Goal: Check status: Check status

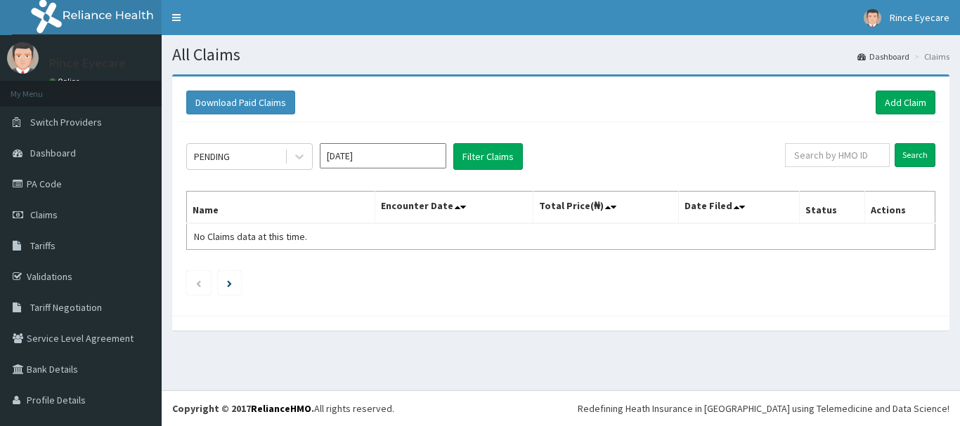
scroll to position [27, 0]
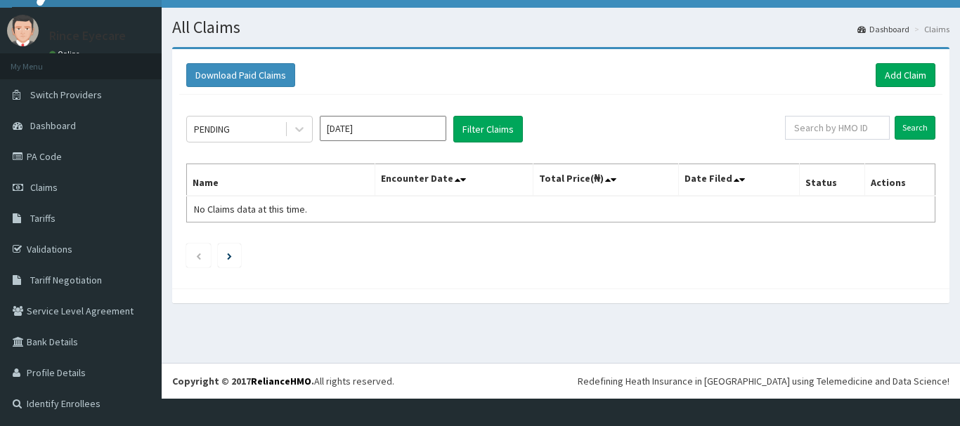
click at [423, 122] on input "[DATE]" at bounding box center [383, 128] width 126 height 25
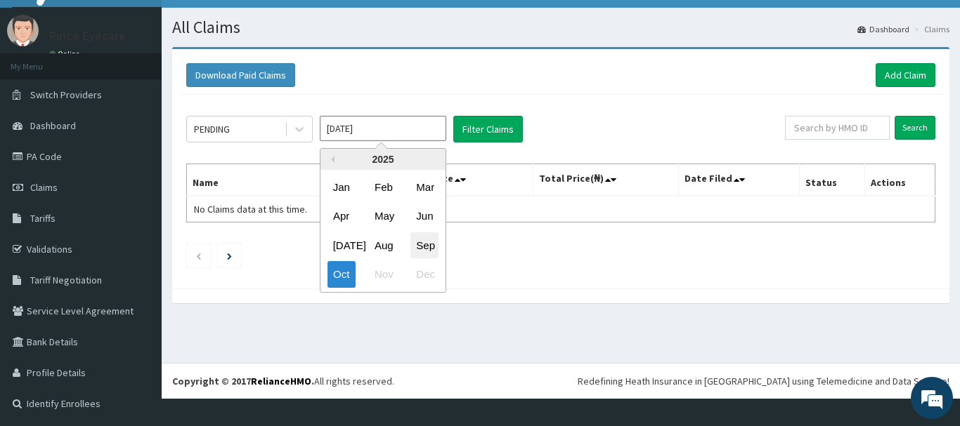
click at [421, 245] on div "Sep" at bounding box center [424, 246] width 28 height 26
type input "Sep 2025"
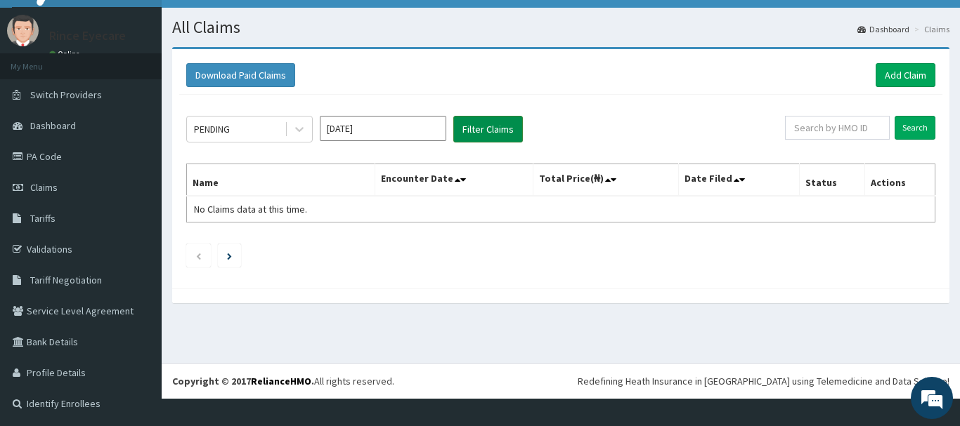
click at [506, 132] on button "Filter Claims" at bounding box center [488, 129] width 70 height 27
click at [411, 122] on input "Sep 2025" at bounding box center [383, 128] width 126 height 25
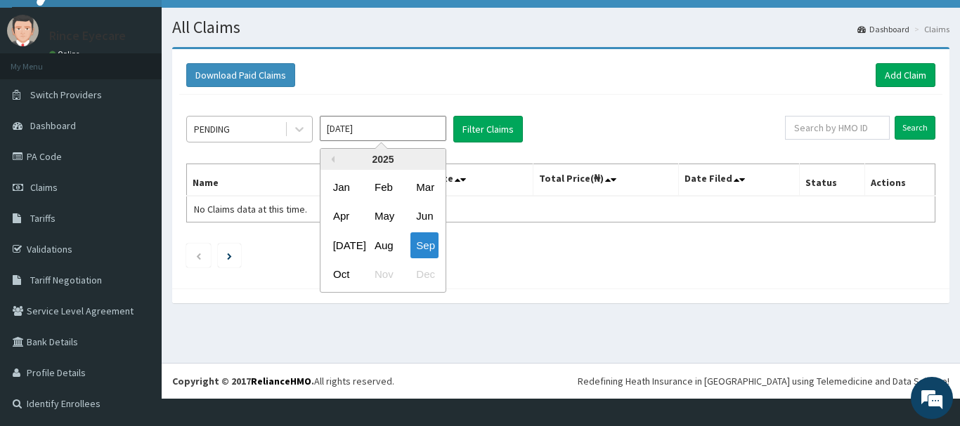
click at [266, 127] on div "PENDING" at bounding box center [236, 129] width 98 height 22
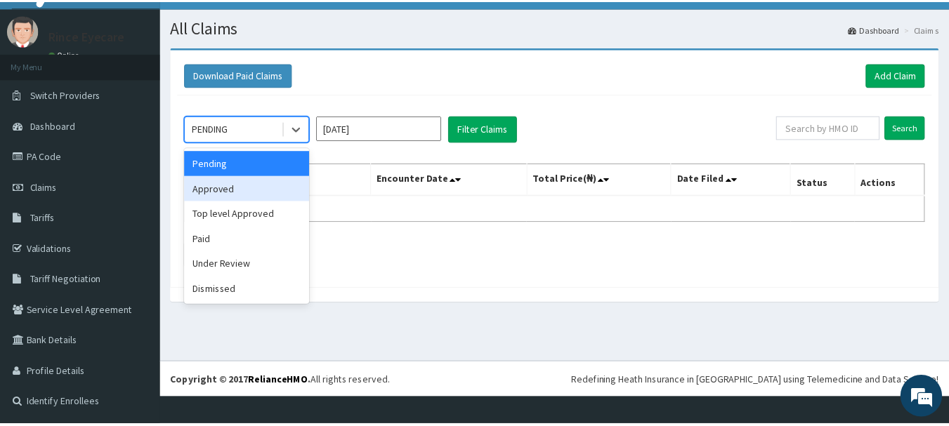
scroll to position [0, 0]
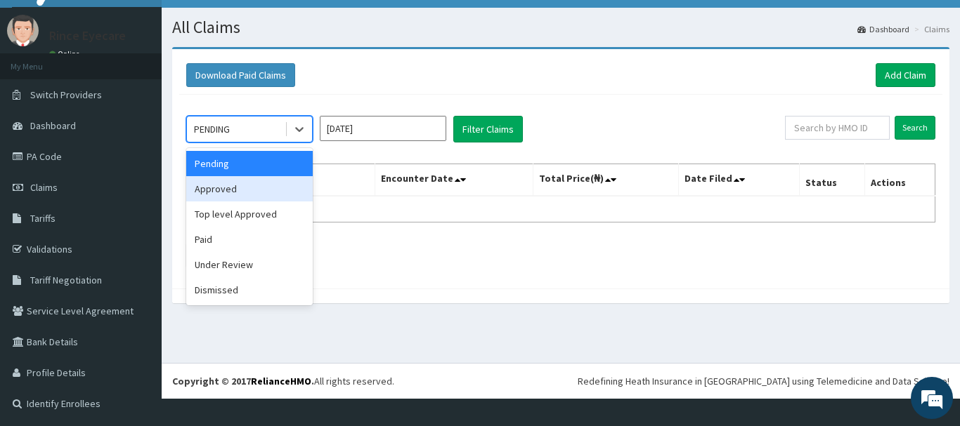
click at [259, 192] on div "Approved" at bounding box center [249, 188] width 126 height 25
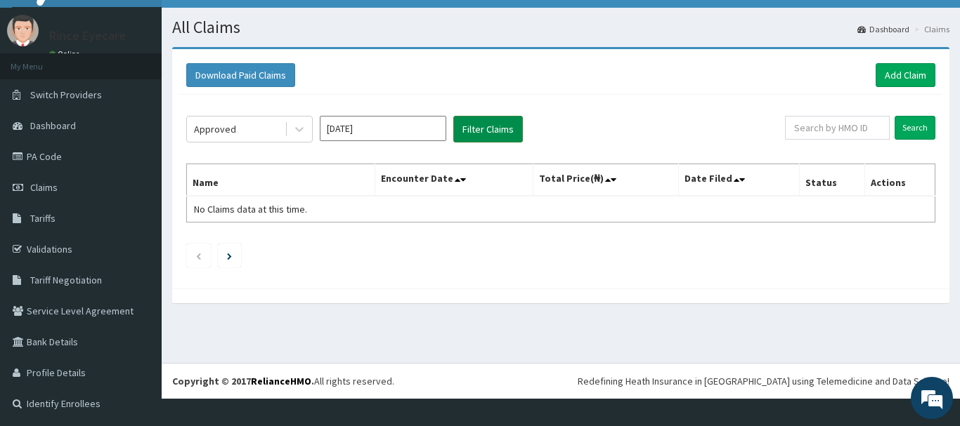
click at [490, 135] on button "Filter Claims" at bounding box center [488, 129] width 70 height 27
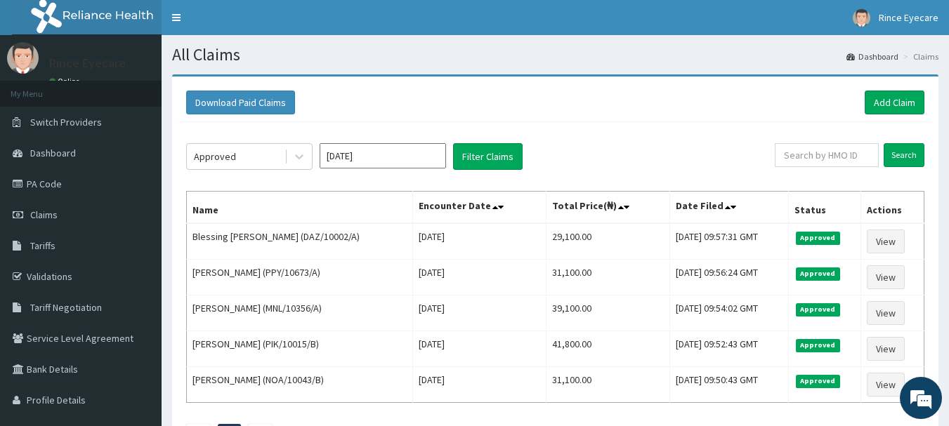
click at [601, 103] on div "Download Paid Claims Add Claim" at bounding box center [555, 103] width 738 height 24
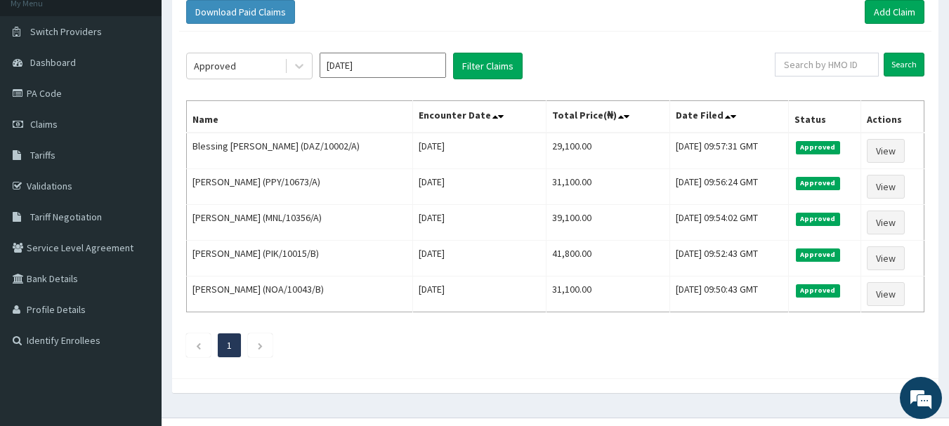
scroll to position [118, 0]
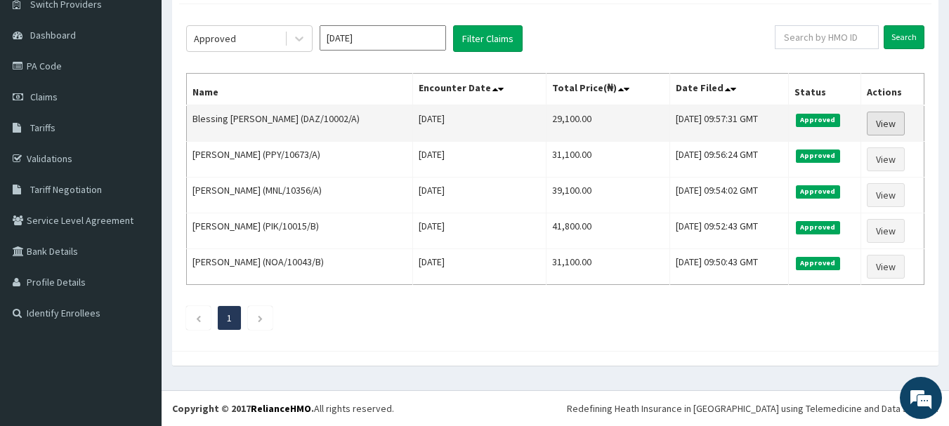
click at [868, 118] on link "View" at bounding box center [886, 124] width 38 height 24
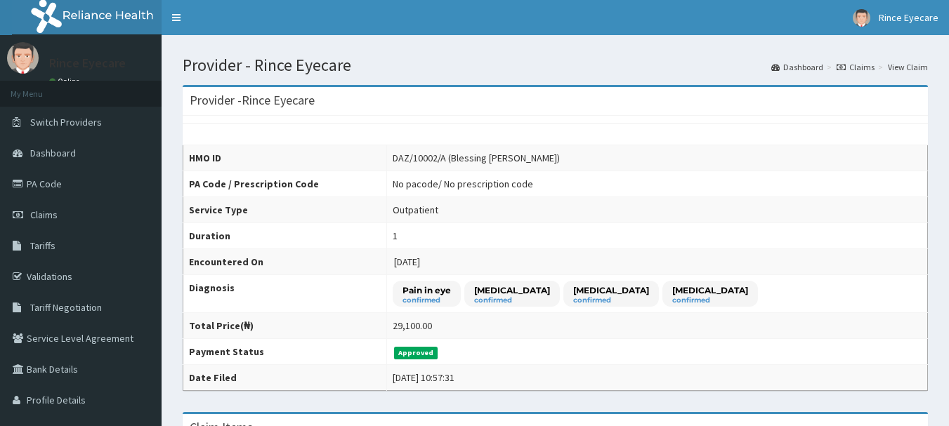
click at [752, 135] on div "HMO ID DAZ/10002/A (Blessing Joseph Bassey) PA Code / Prescription Code No paco…" at bounding box center [555, 253] width 745 height 275
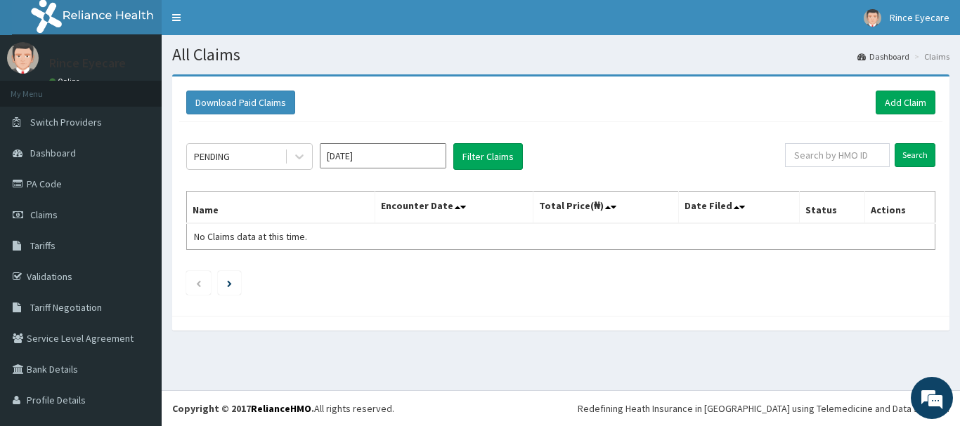
click at [198, 348] on section "Download Paid Claims Add Claim × Note you can only download claims within a max…" at bounding box center [561, 210] width 798 height 292
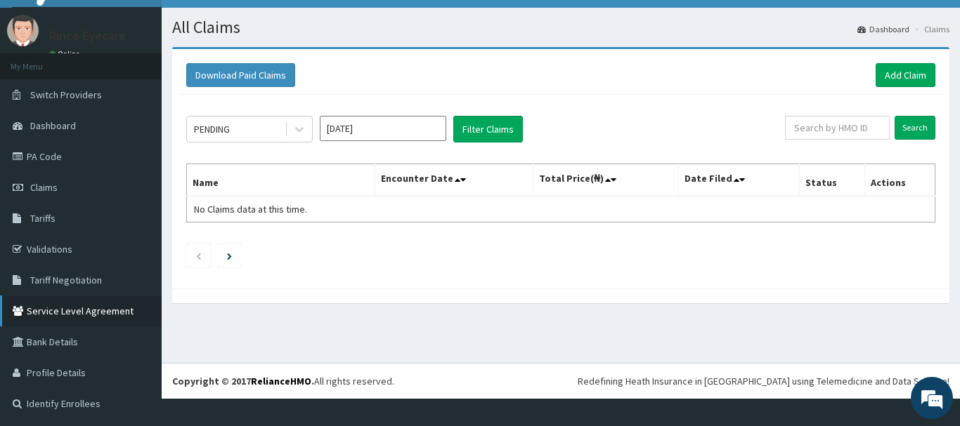
click at [103, 311] on link "Service Level Agreement" at bounding box center [81, 311] width 162 height 31
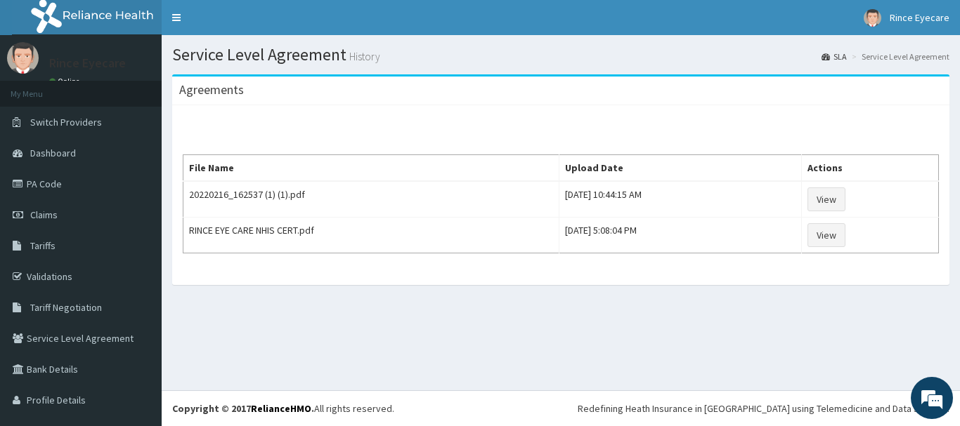
click at [239, 329] on div "Service Level Agreement History SLA Service Level Agreement Agreements File Nam…" at bounding box center [561, 212] width 798 height 355
click at [30, 211] on span "Claims" at bounding box center [43, 215] width 27 height 13
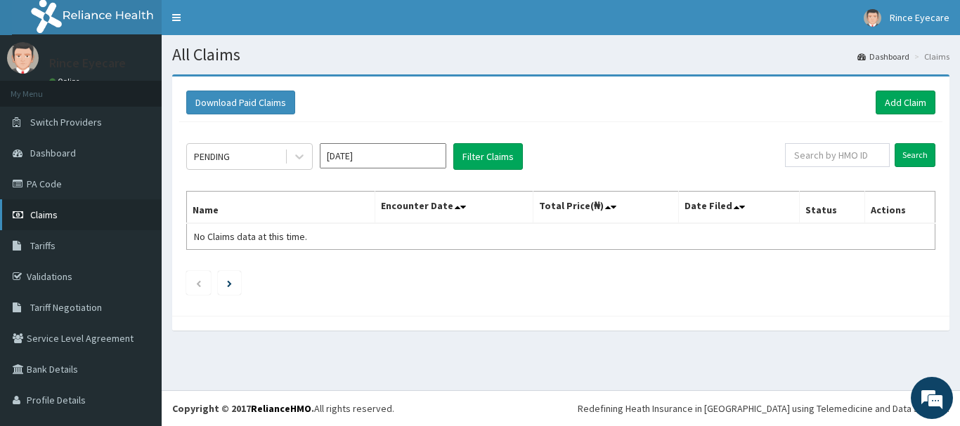
drag, startPoint x: 0, startPoint y: 0, endPoint x: 30, endPoint y: 211, distance: 212.9
drag, startPoint x: 30, startPoint y: 211, endPoint x: 217, endPoint y: 103, distance: 215.9
click at [217, 103] on button "Download Paid Claims" at bounding box center [240, 103] width 109 height 24
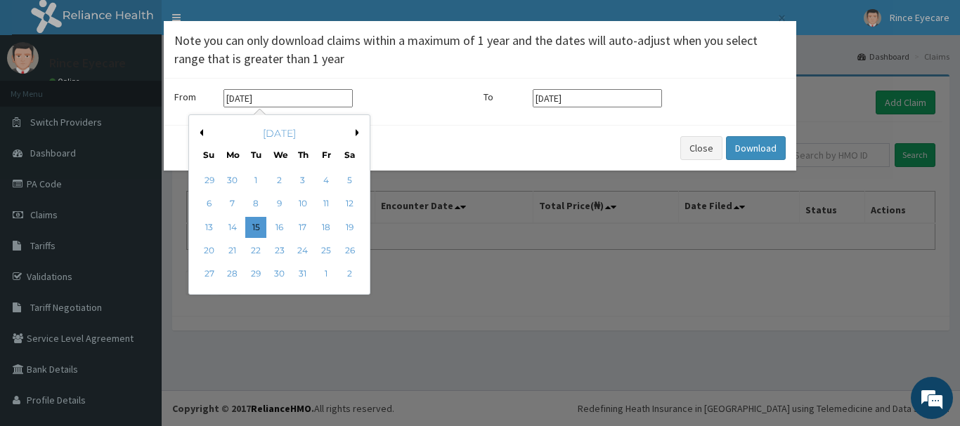
click at [268, 98] on input "15-07-2025" at bounding box center [287, 98] width 129 height 18
click at [204, 138] on div "July 2025" at bounding box center [279, 133] width 169 height 14
click at [200, 131] on button "Previous Month" at bounding box center [199, 132] width 7 height 7
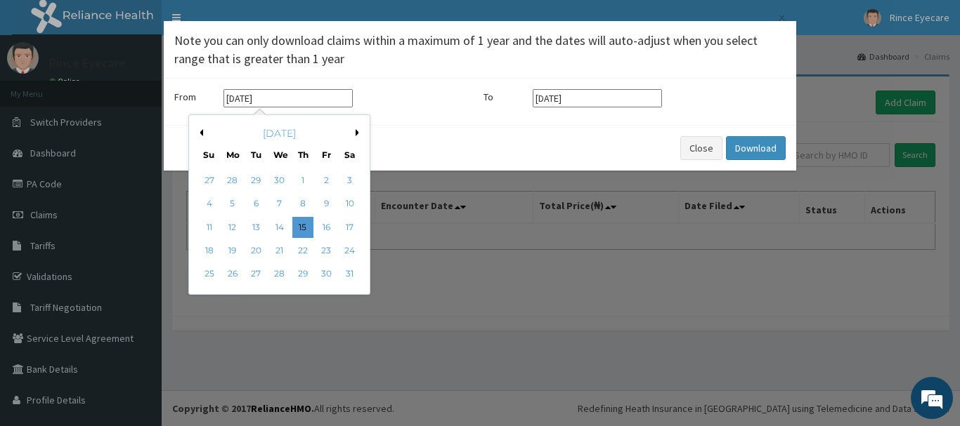
click at [650, 116] on div "From 15-07-2025 Previous Month Next Month May 2025 Su Mo Tu We Th Fr Sa 27 28 2…" at bounding box center [480, 102] width 632 height 46
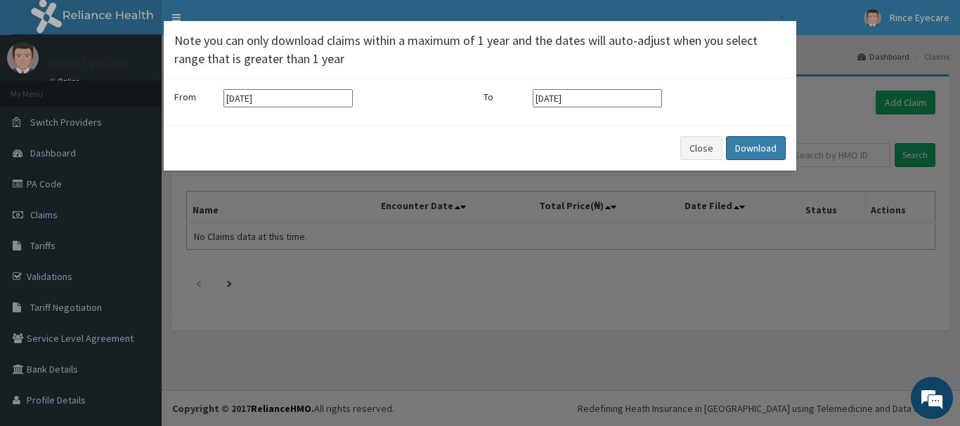
click at [757, 146] on button "Download" at bounding box center [756, 148] width 60 height 24
click at [715, 152] on button "Close" at bounding box center [701, 148] width 42 height 24
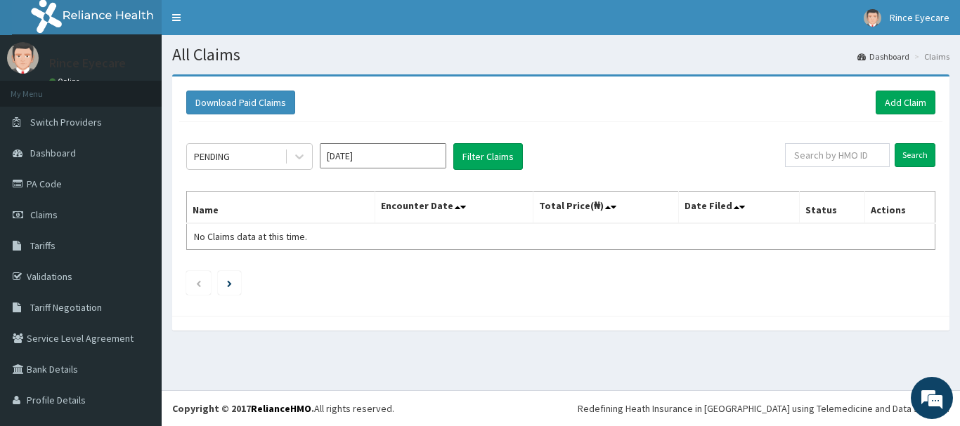
click at [670, 100] on div "Download Paid Claims Add Claim" at bounding box center [560, 103] width 749 height 24
click at [682, 176] on div "PENDING Oct 2025 Filter Claims Search Name Encounter Date Total Price(₦) Date F…" at bounding box center [560, 215] width 763 height 187
click at [68, 224] on link "Claims" at bounding box center [81, 215] width 162 height 31
click at [285, 156] on div at bounding box center [298, 156] width 27 height 25
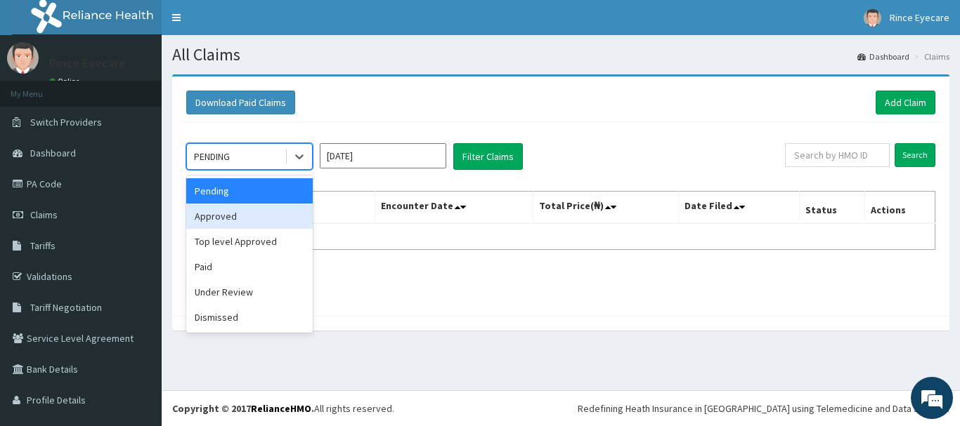
click at [256, 215] on div "Approved" at bounding box center [249, 216] width 126 height 25
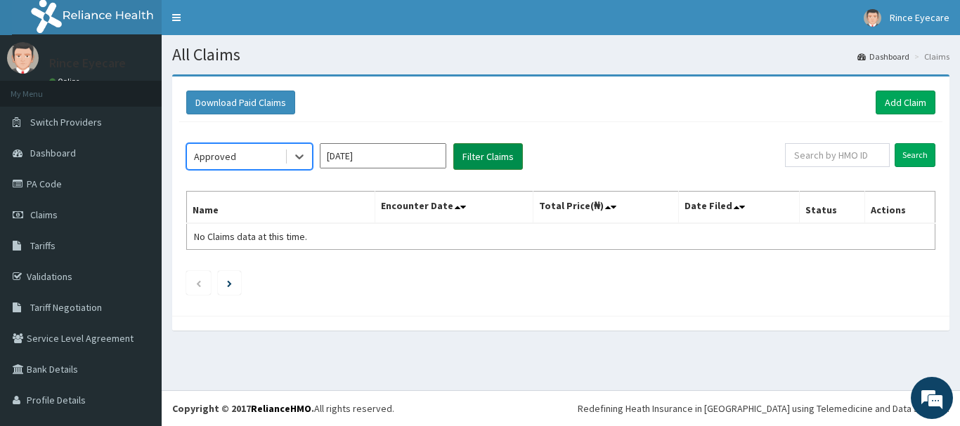
click at [483, 168] on button "Filter Claims" at bounding box center [488, 156] width 70 height 27
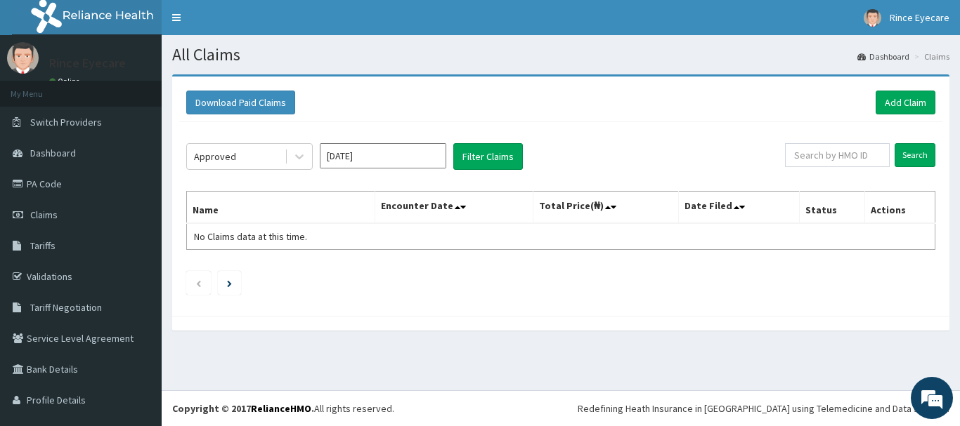
click at [363, 148] on input "Oct 2025" at bounding box center [383, 155] width 126 height 25
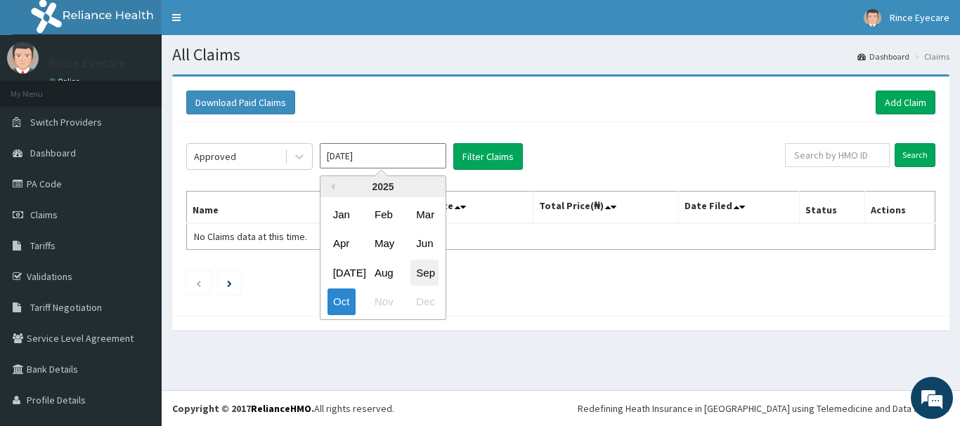
click at [415, 273] on div "Sep" at bounding box center [424, 273] width 28 height 26
type input "Sep 2025"
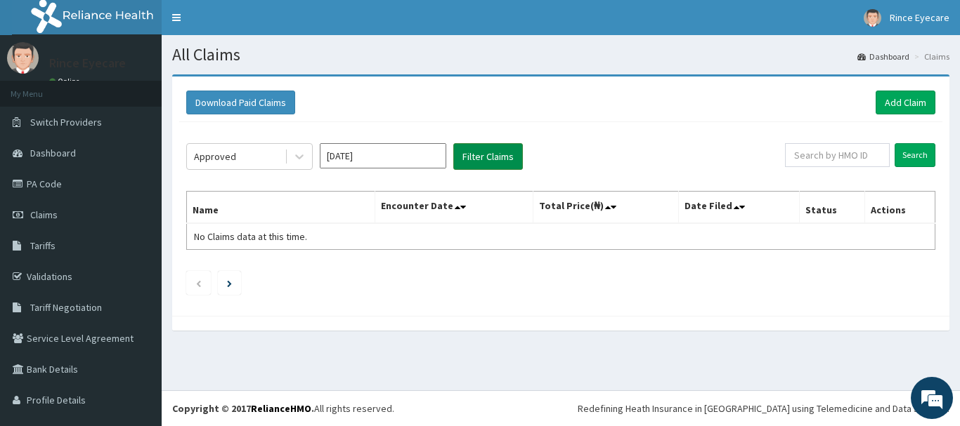
click at [500, 159] on button "Filter Claims" at bounding box center [488, 156] width 70 height 27
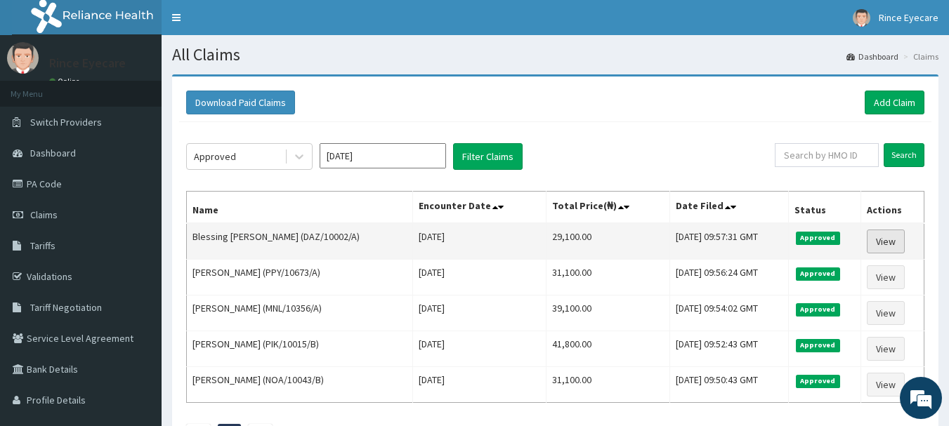
click at [881, 242] on link "View" at bounding box center [886, 242] width 38 height 24
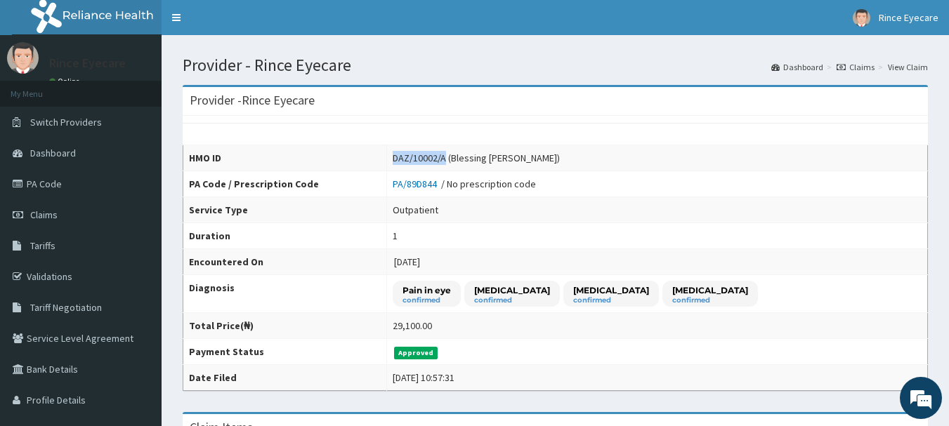
drag, startPoint x: 370, startPoint y: 159, endPoint x: 423, endPoint y: 157, distance: 52.7
click at [423, 157] on div "DAZ/10002/A (Blessing [PERSON_NAME])" at bounding box center [476, 158] width 167 height 14
copy div "DAZ/10002/A"
click at [456, 96] on div "Provider - Rince Eyecare" at bounding box center [555, 101] width 745 height 29
click at [393, 183] on link "PA/89D844" at bounding box center [417, 184] width 48 height 13
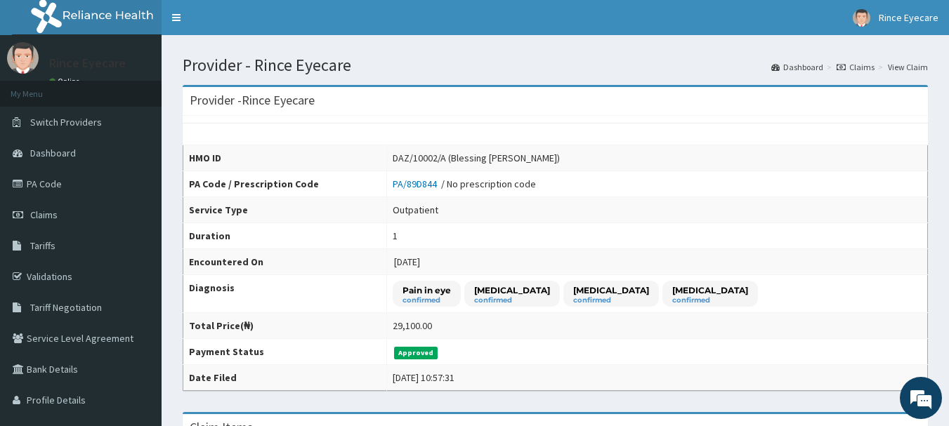
click at [415, 106] on div "Provider - Rince Eyecare" at bounding box center [555, 101] width 745 height 29
click at [393, 187] on link "PA/89D844" at bounding box center [417, 184] width 48 height 13
click at [385, 118] on div "HMO ID DAZ/10002/A (Blessing Joseph Bassey) PA Code / Prescription Code PA/89D8…" at bounding box center [555, 253] width 745 height 275
click at [861, 70] on link "Claims" at bounding box center [856, 67] width 38 height 12
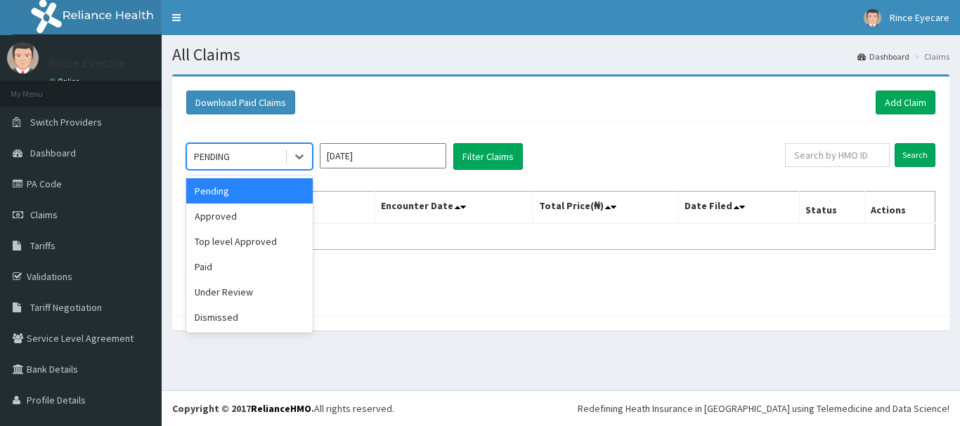
click at [284, 149] on div "PENDING" at bounding box center [236, 156] width 98 height 22
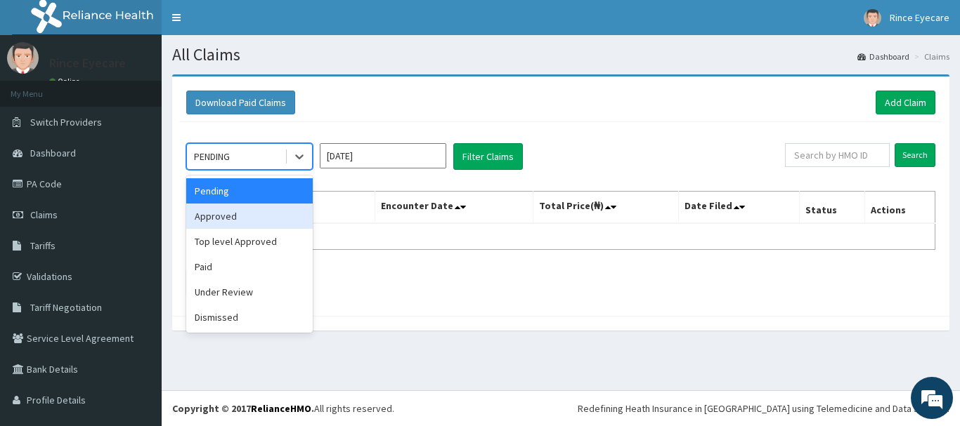
click at [262, 223] on div "Approved" at bounding box center [249, 216] width 126 height 25
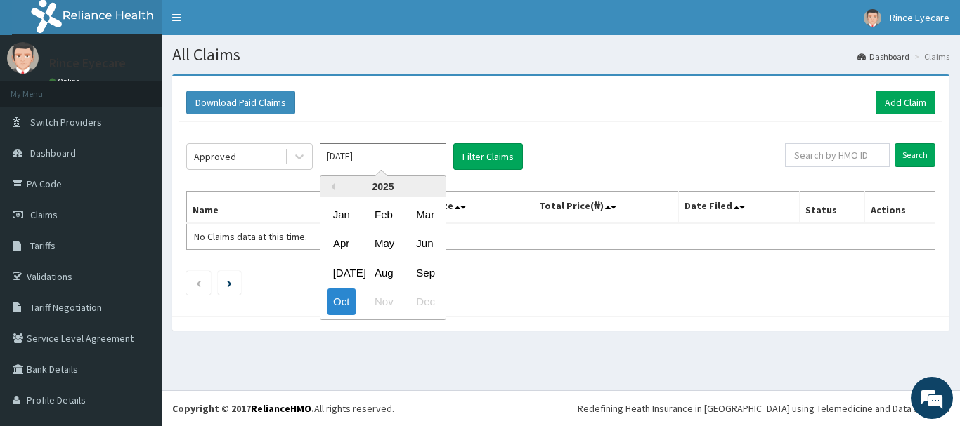
click at [392, 162] on input "Oct 2025" at bounding box center [383, 155] width 126 height 25
click at [419, 265] on div "Sep" at bounding box center [424, 273] width 28 height 26
type input "[DATE]"
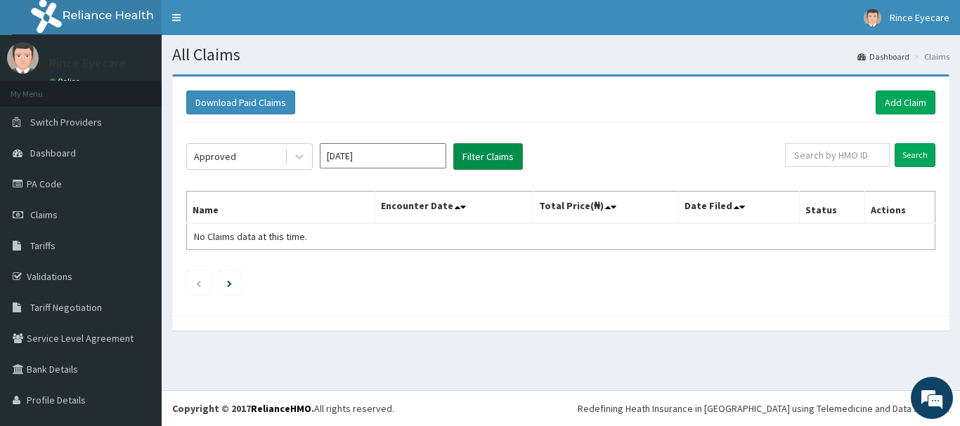
click at [478, 157] on button "Filter Claims" at bounding box center [488, 156] width 70 height 27
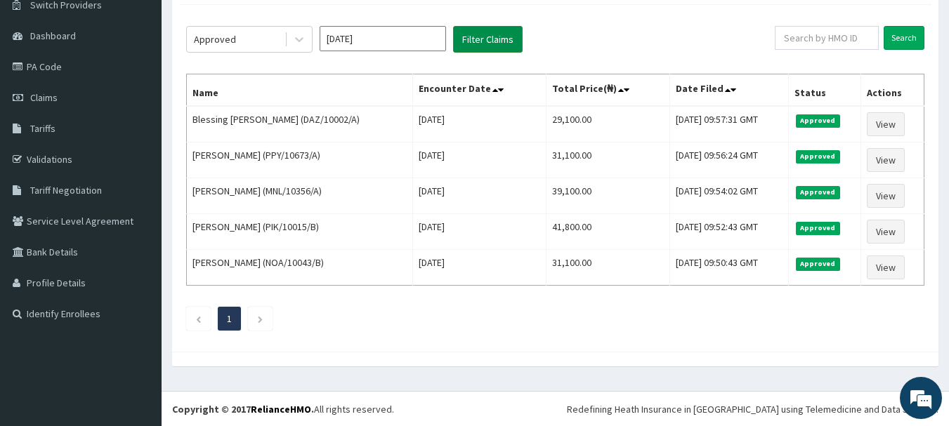
scroll to position [118, 0]
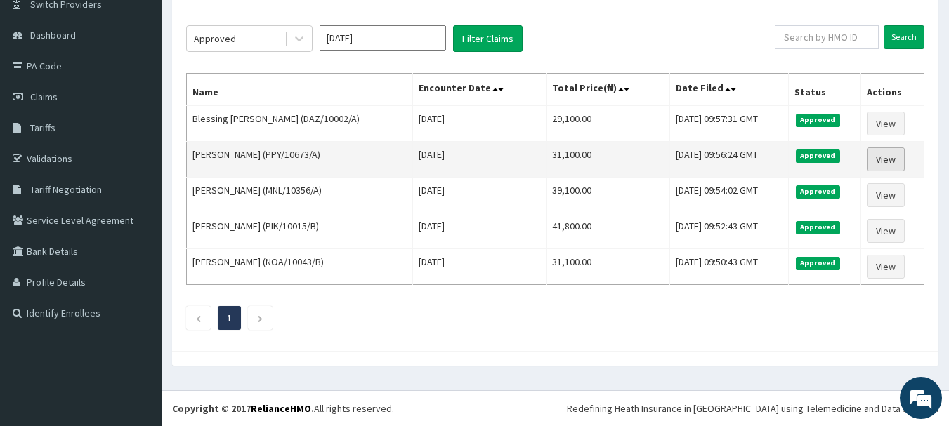
click at [882, 150] on link "View" at bounding box center [886, 160] width 38 height 24
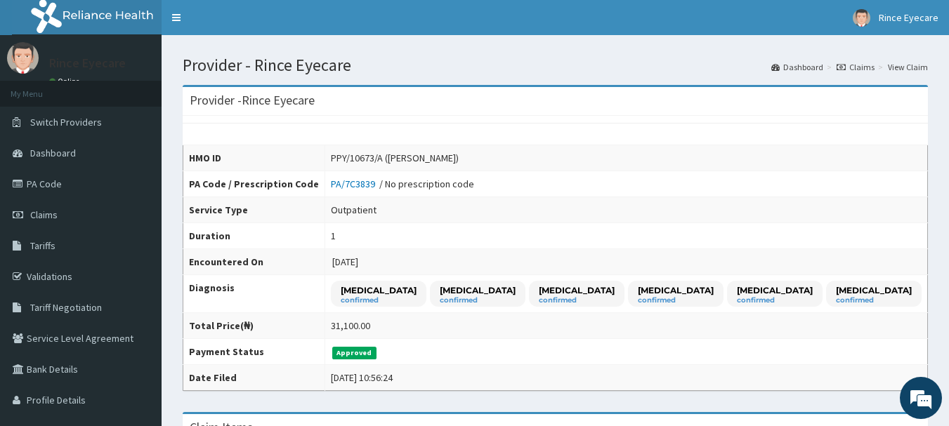
click at [367, 187] on link "PA/7C3839" at bounding box center [355, 184] width 48 height 13
click at [844, 66] on icon at bounding box center [841, 67] width 9 height 8
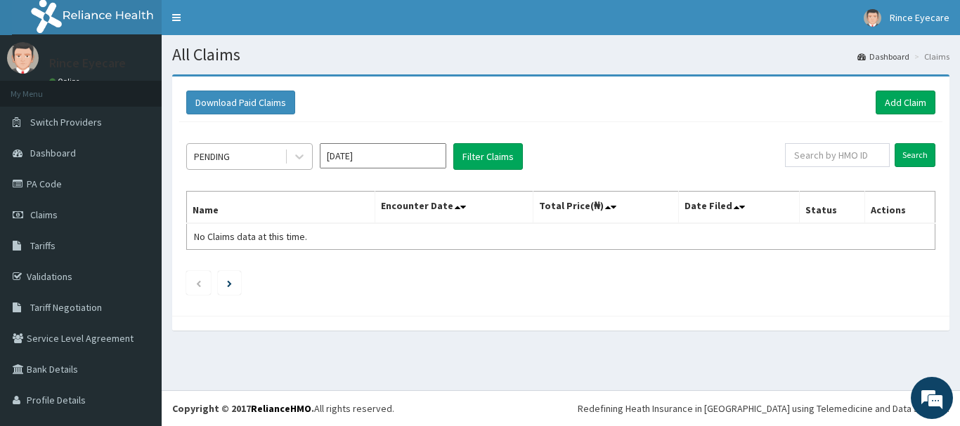
click at [261, 161] on div "PENDING" at bounding box center [236, 156] width 98 height 22
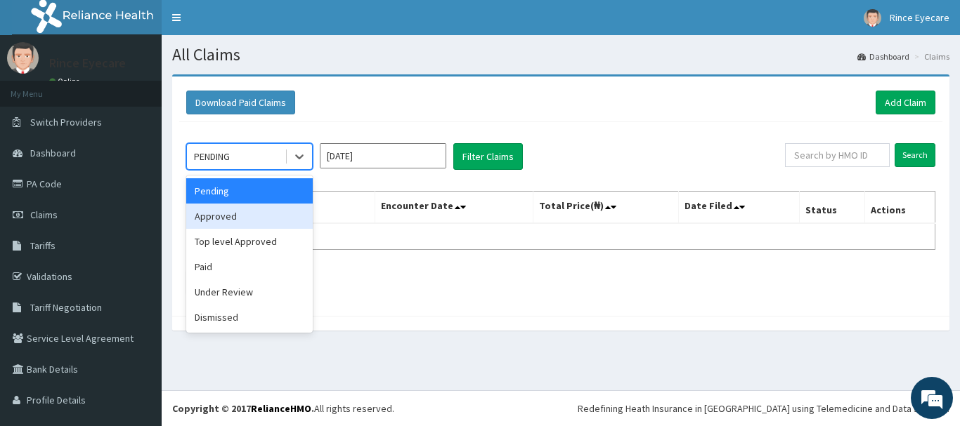
click at [258, 209] on div "Approved" at bounding box center [249, 216] width 126 height 25
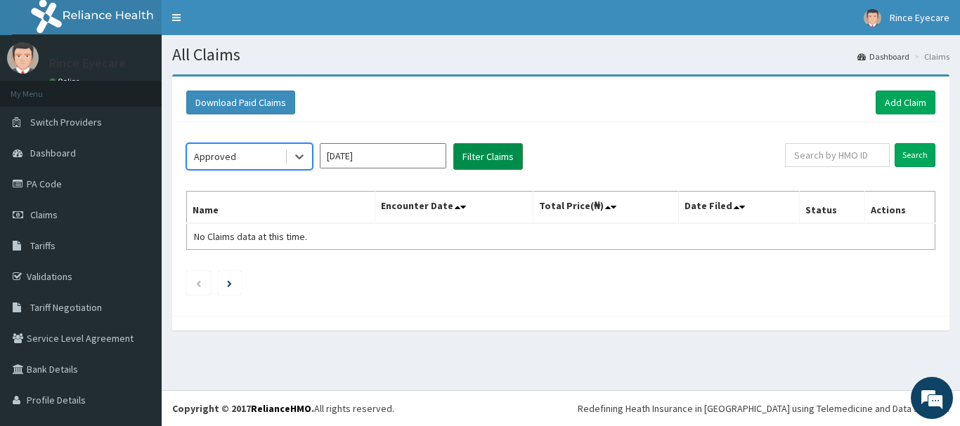
click at [480, 146] on button "Filter Claims" at bounding box center [488, 156] width 70 height 27
click at [486, 160] on button "Filter Claims" at bounding box center [488, 156] width 70 height 27
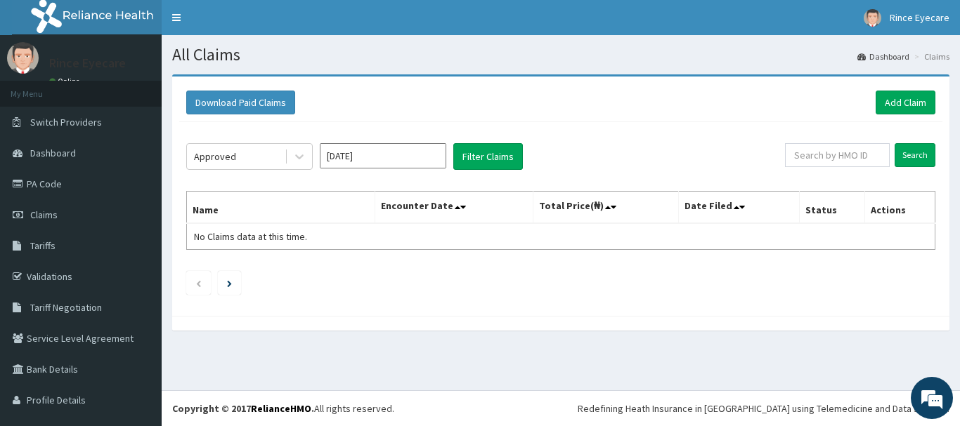
click at [405, 155] on input "Oct 2025" at bounding box center [383, 155] width 126 height 25
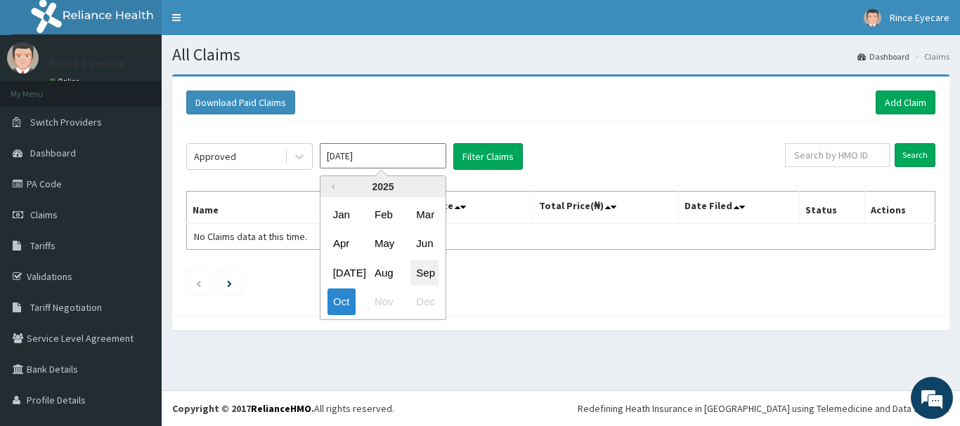
click at [422, 272] on div "Sep" at bounding box center [424, 273] width 28 height 26
type input "[DATE]"
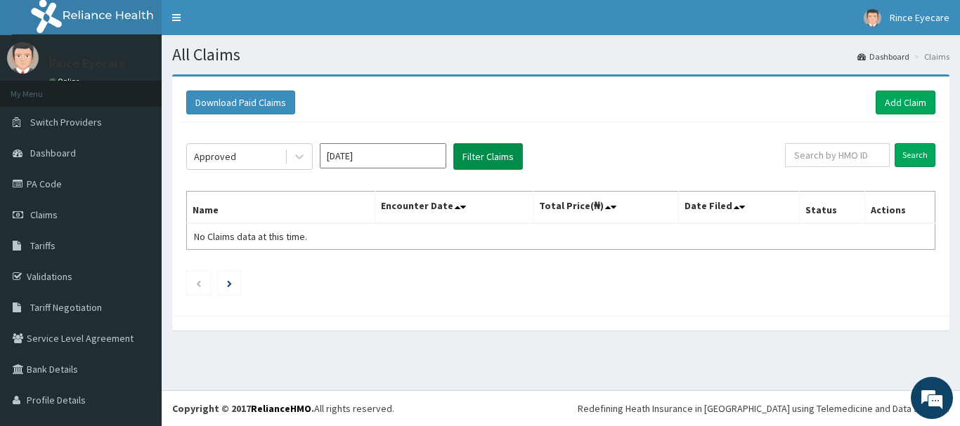
click at [497, 159] on button "Filter Claims" at bounding box center [488, 156] width 70 height 27
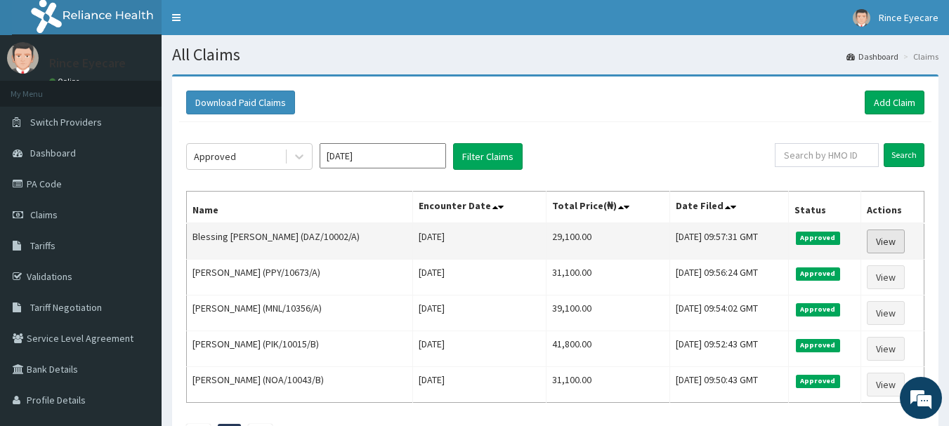
click at [880, 244] on link "View" at bounding box center [886, 242] width 38 height 24
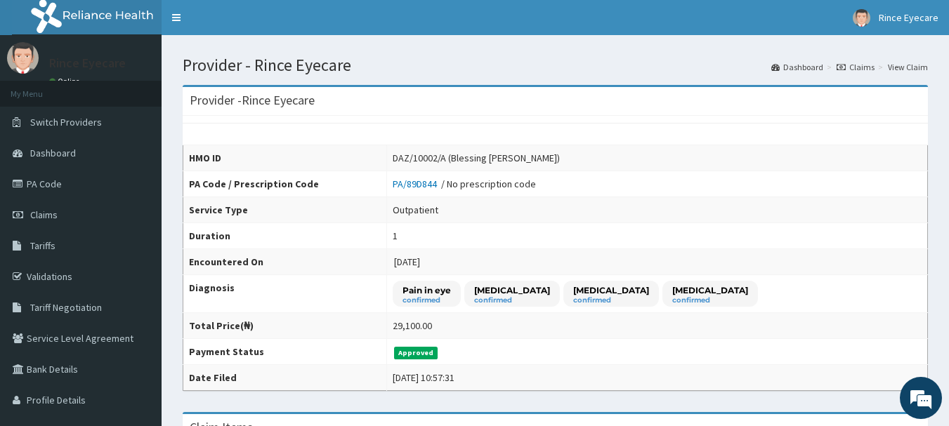
click at [867, 70] on link "Claims" at bounding box center [856, 67] width 38 height 12
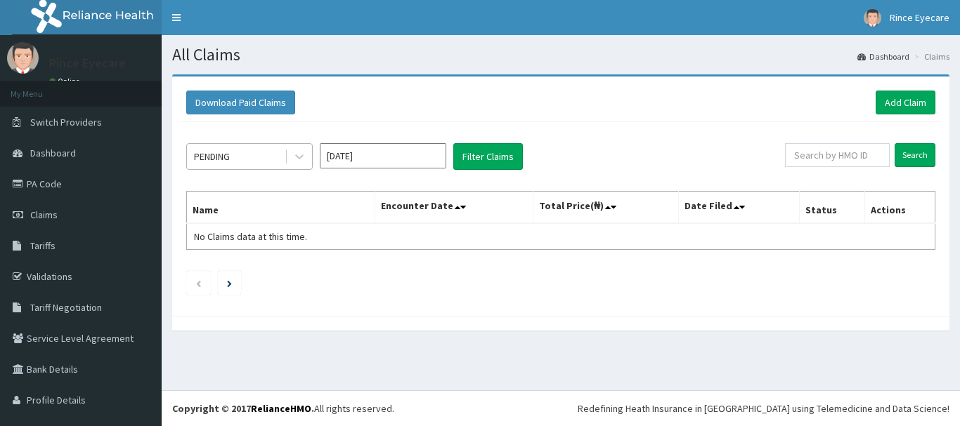
click at [285, 158] on div at bounding box center [298, 156] width 27 height 25
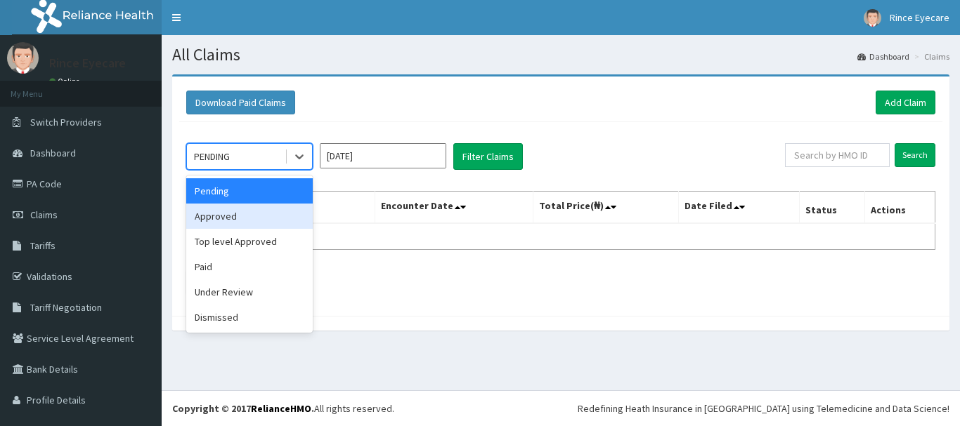
click at [268, 221] on div "Approved" at bounding box center [249, 216] width 126 height 25
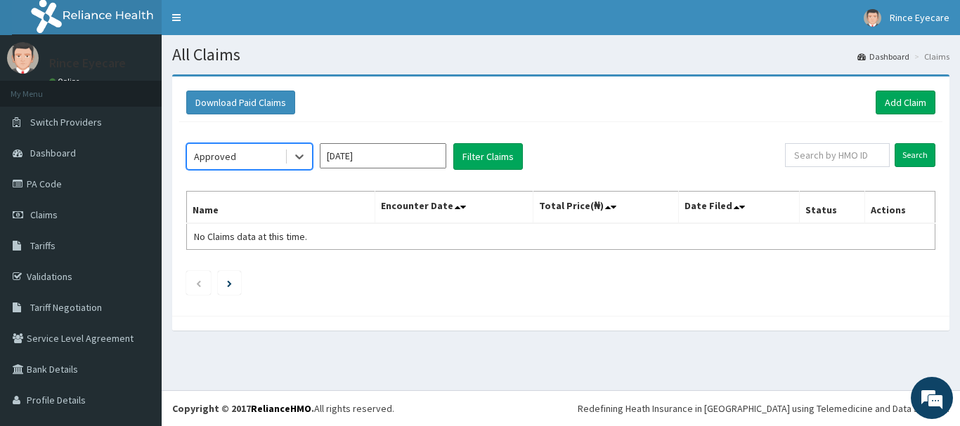
click at [341, 154] on input "Oct 2025" at bounding box center [383, 155] width 126 height 25
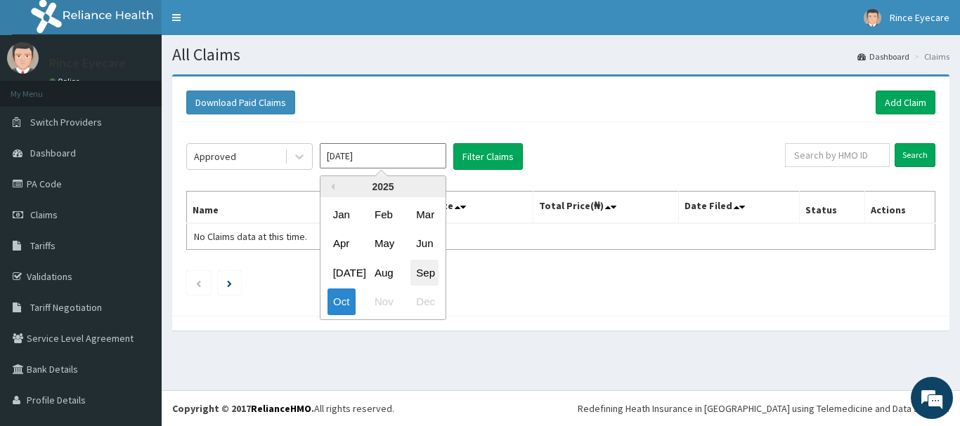
click at [420, 271] on div "Sep" at bounding box center [424, 273] width 28 height 26
type input "[DATE]"
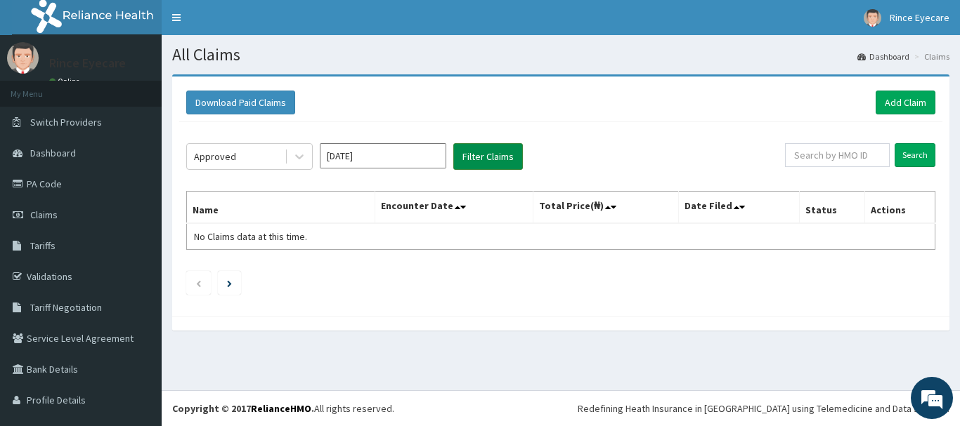
drag, startPoint x: 494, startPoint y: 127, endPoint x: 483, endPoint y: 159, distance: 33.6
click at [483, 159] on div "Approved Sep 2025 Filter Claims Search Name Encounter Date Total Price(₦) Date …" at bounding box center [560, 215] width 763 height 187
click at [483, 159] on button "Filter Claims" at bounding box center [488, 156] width 70 height 27
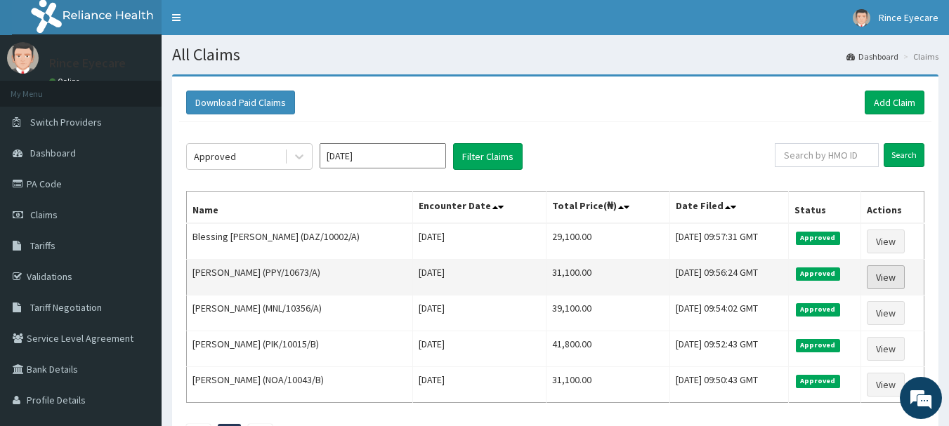
click at [877, 284] on link "View" at bounding box center [886, 278] width 38 height 24
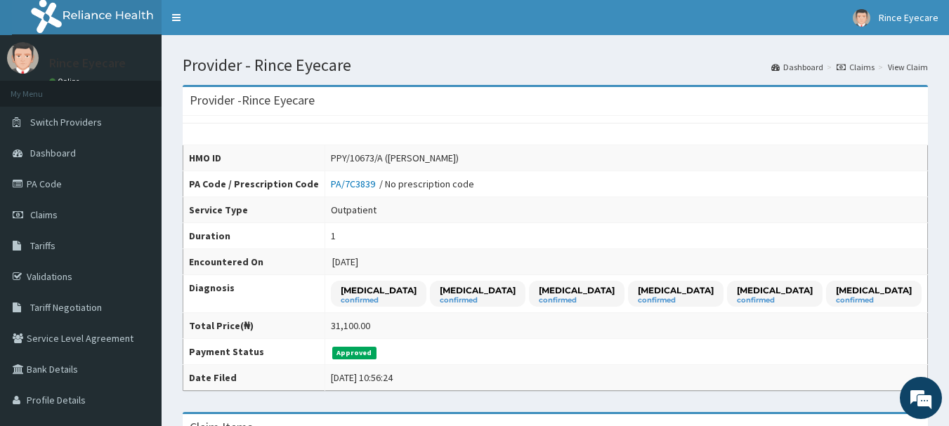
click at [844, 66] on icon at bounding box center [841, 67] width 9 height 8
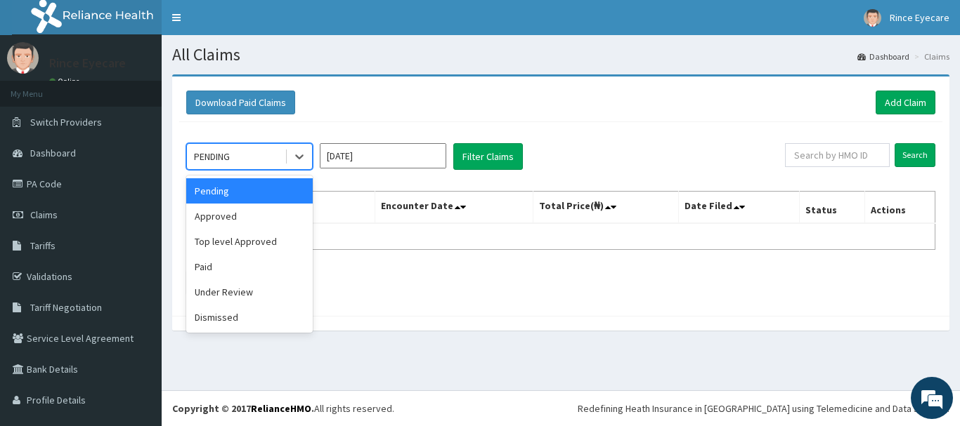
click at [259, 160] on div "PENDING" at bounding box center [236, 156] width 98 height 22
click at [256, 210] on div "Approved" at bounding box center [249, 216] width 126 height 25
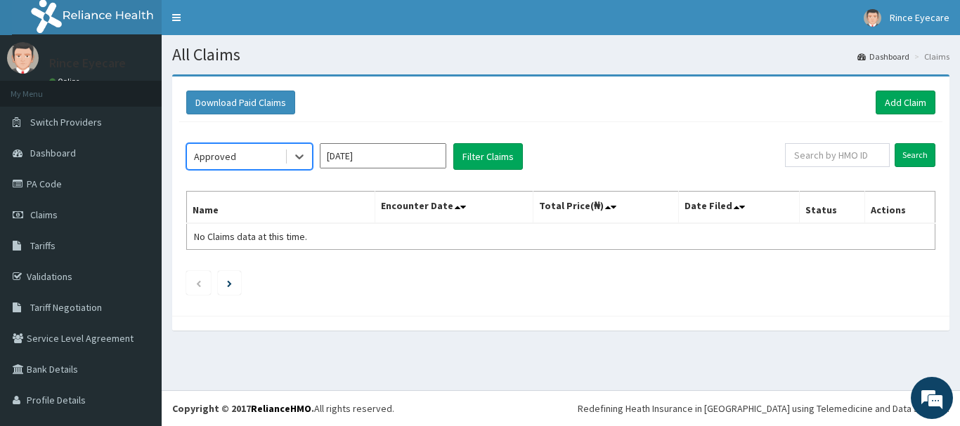
click at [386, 171] on div "option Approved, selected. Select is focused ,type to refine list, press Down t…" at bounding box center [560, 215] width 763 height 187
click at [389, 162] on input "Oct 2025" at bounding box center [383, 155] width 126 height 25
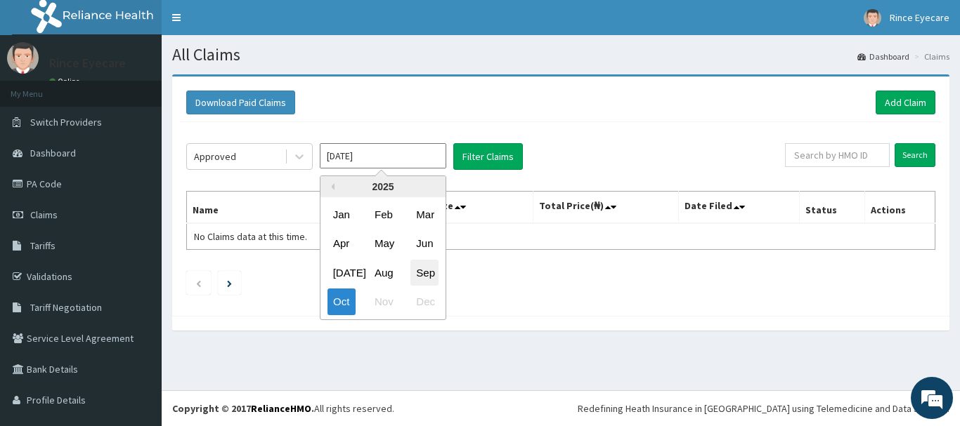
click at [421, 261] on div "Sep" at bounding box center [424, 273] width 28 height 26
type input "Sep 2025"
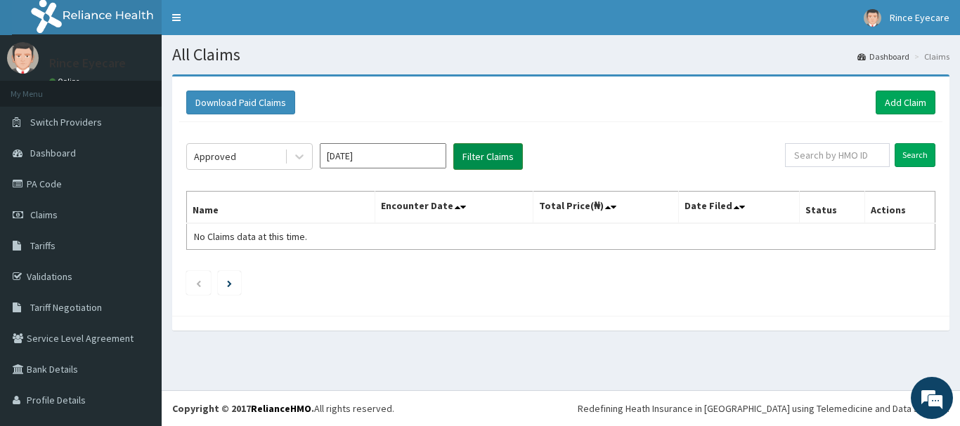
click at [464, 166] on button "Filter Claims" at bounding box center [488, 156] width 70 height 27
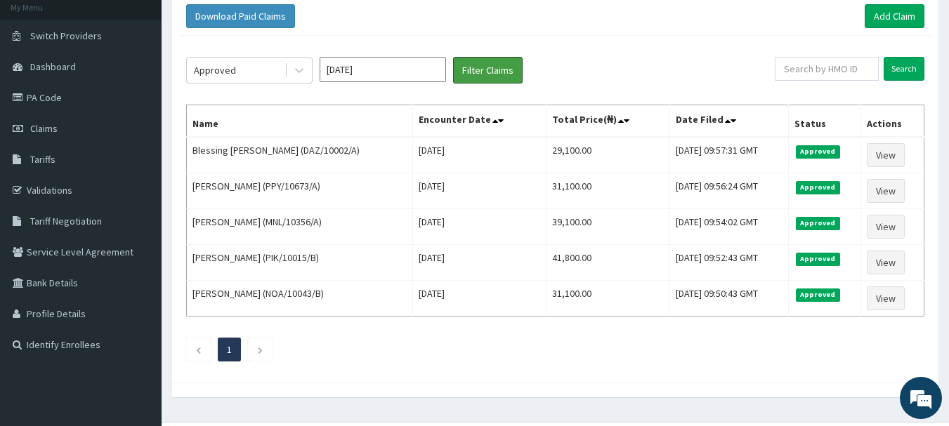
scroll to position [118, 0]
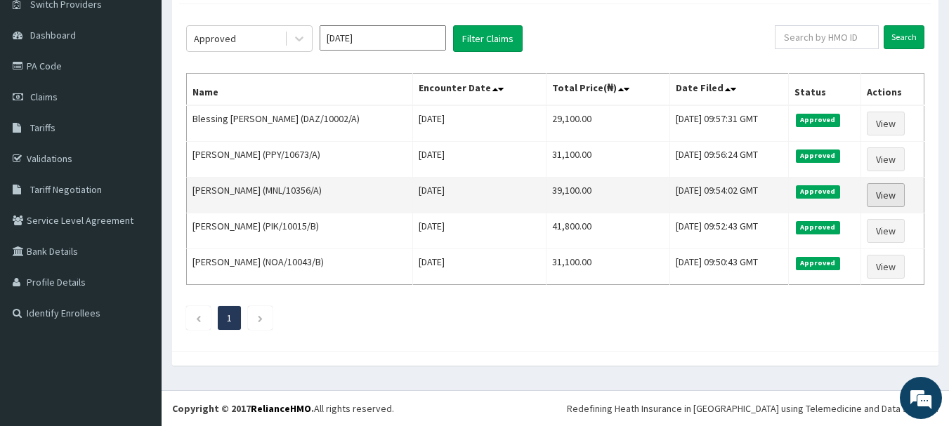
click at [884, 200] on link "View" at bounding box center [886, 195] width 38 height 24
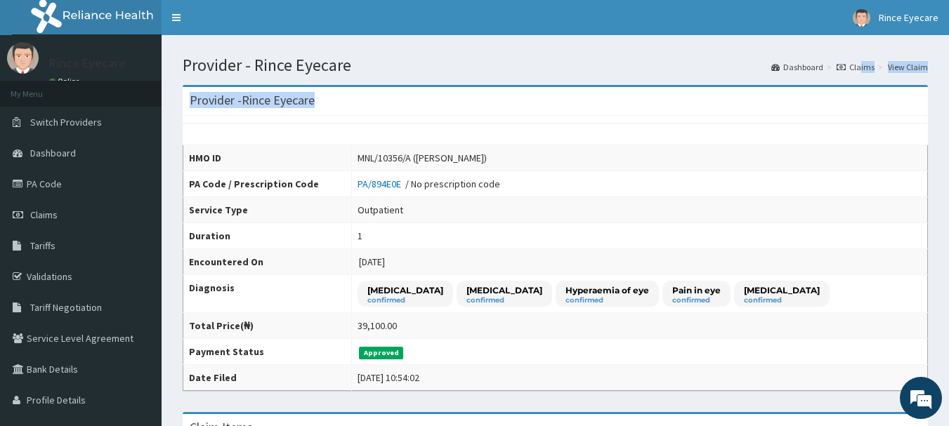
drag, startPoint x: 862, startPoint y: 73, endPoint x: 863, endPoint y: 66, distance: 7.2
click at [863, 66] on link "Claims" at bounding box center [856, 67] width 38 height 12
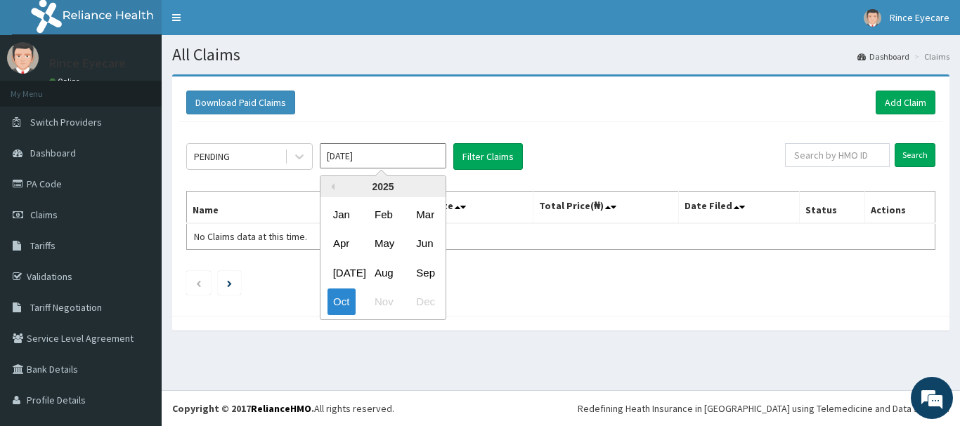
click at [362, 164] on input "[DATE]" at bounding box center [383, 155] width 126 height 25
click at [422, 275] on div "Sep" at bounding box center [424, 273] width 28 height 26
type input "[DATE]"
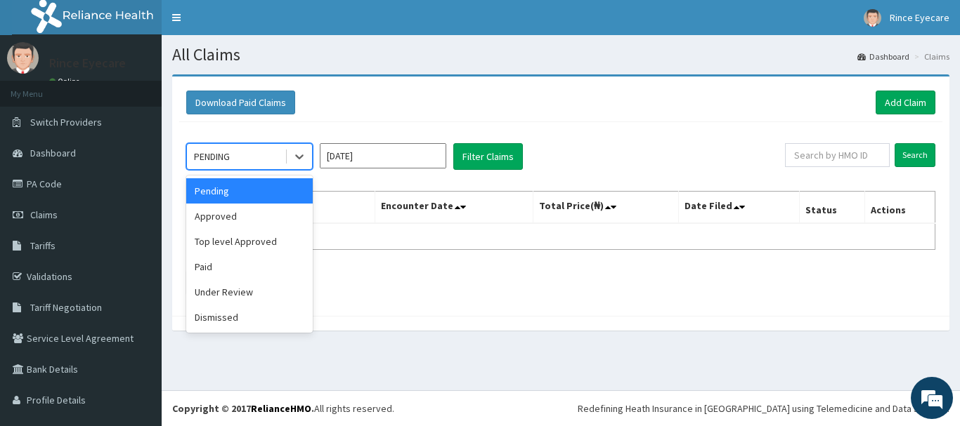
click at [266, 146] on div "PENDING" at bounding box center [236, 156] width 98 height 22
click at [278, 213] on div "Approved" at bounding box center [249, 216] width 126 height 25
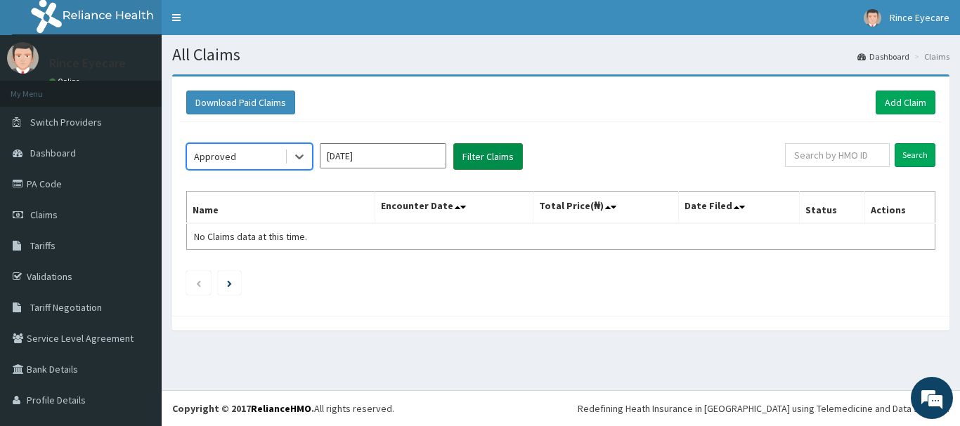
click at [475, 163] on button "Filter Claims" at bounding box center [488, 156] width 70 height 27
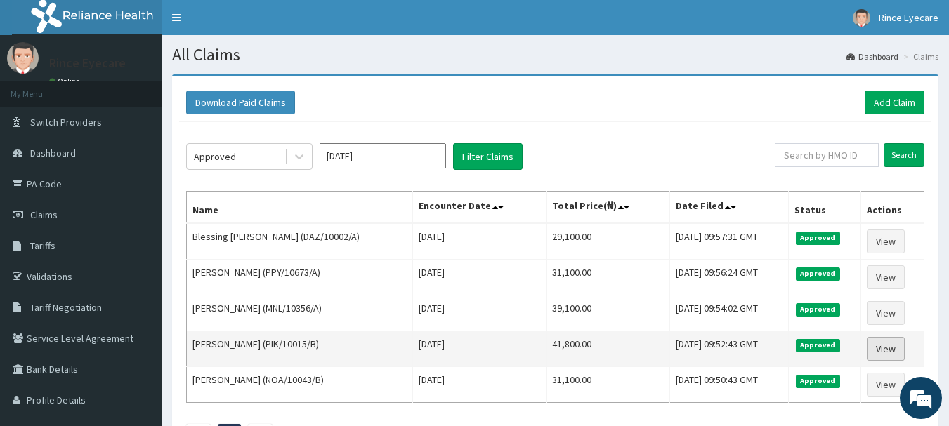
click at [889, 354] on link "View" at bounding box center [886, 349] width 38 height 24
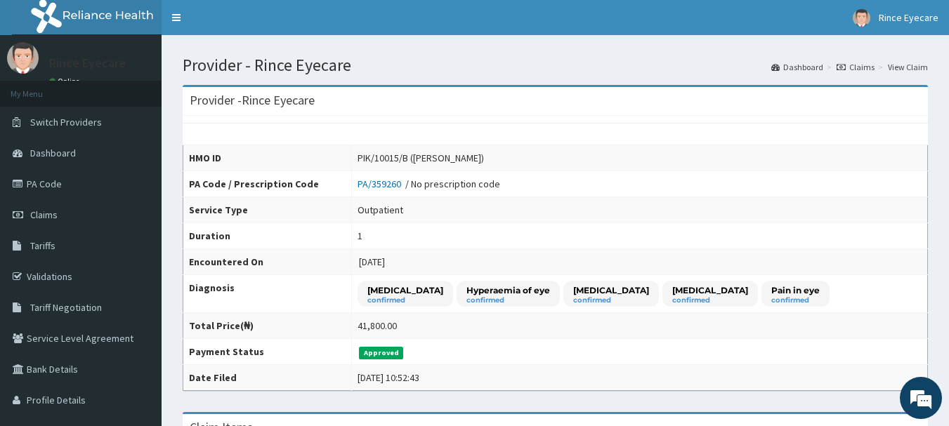
click at [868, 59] on ol "Dashboard Claims View Claim" at bounding box center [850, 67] width 164 height 22
click at [867, 70] on link "Claims" at bounding box center [856, 67] width 38 height 12
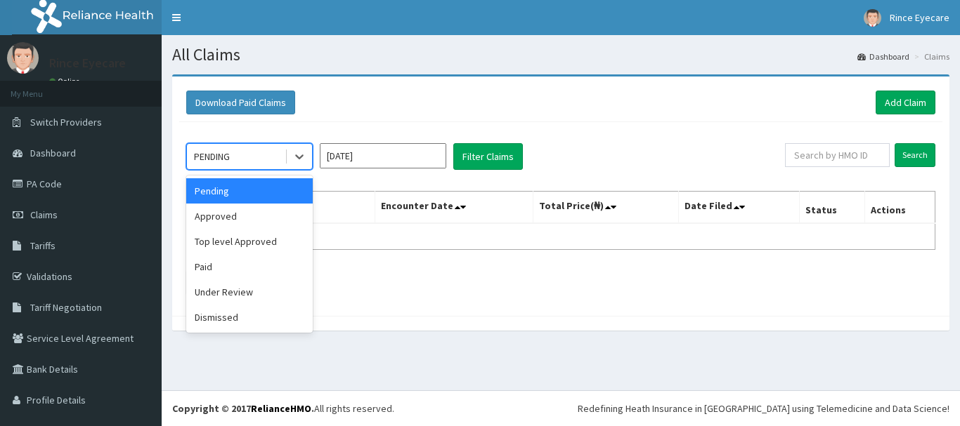
click at [279, 155] on div "PENDING" at bounding box center [236, 156] width 98 height 22
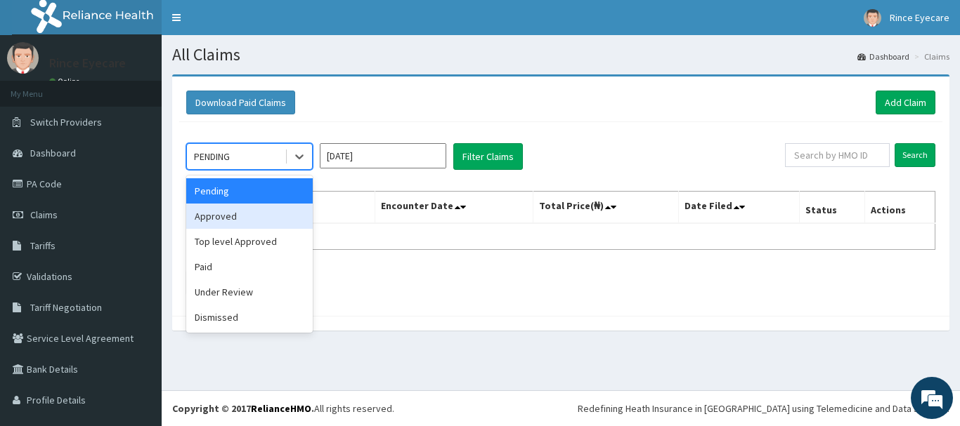
click at [266, 209] on div "Approved" at bounding box center [249, 216] width 126 height 25
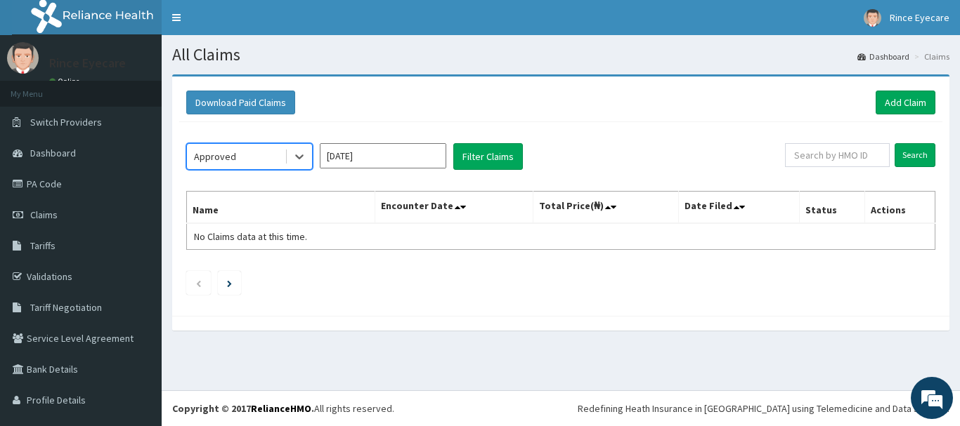
click at [334, 166] on input "Oct 2025" at bounding box center [383, 155] width 126 height 25
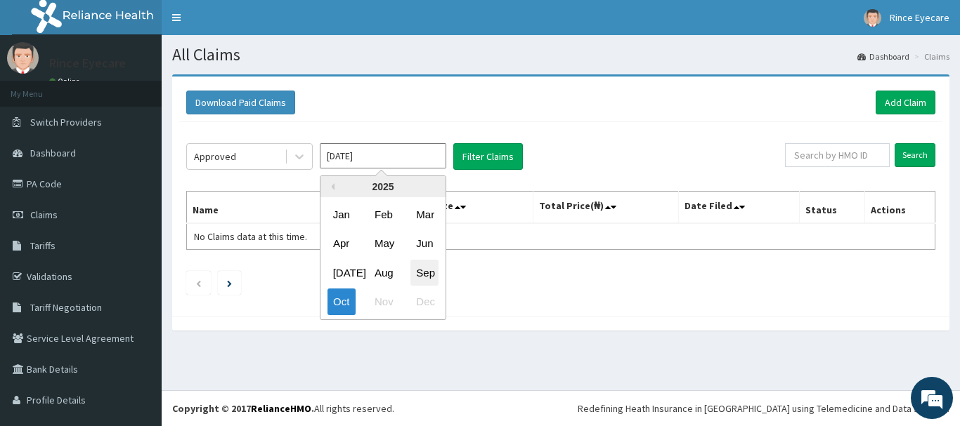
click at [412, 273] on div "Sep" at bounding box center [424, 273] width 28 height 26
type input "Sep 2025"
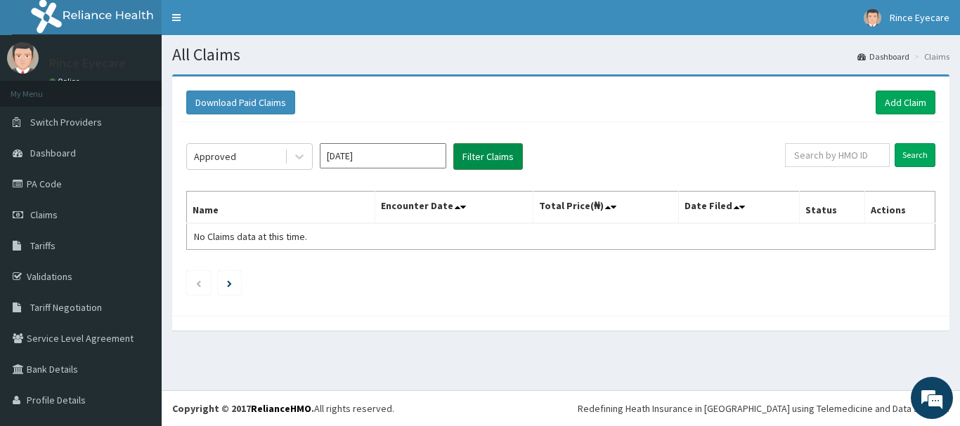
click at [501, 157] on button "Filter Claims" at bounding box center [488, 156] width 70 height 27
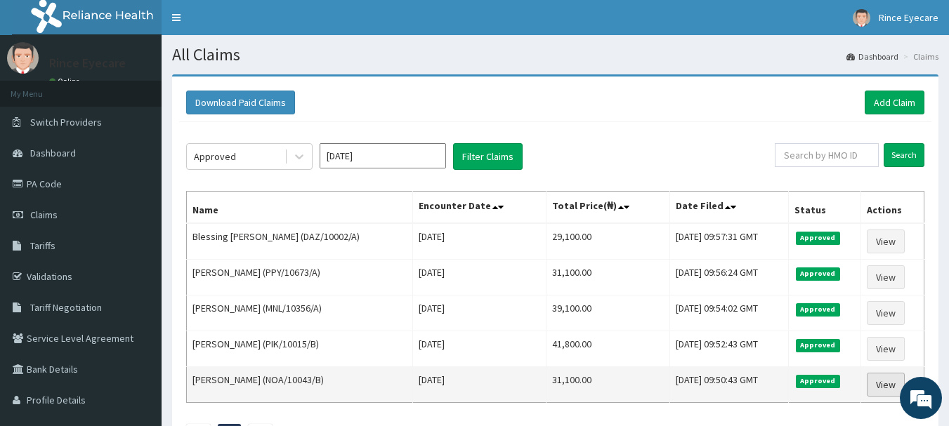
click at [878, 391] on link "View" at bounding box center [886, 385] width 38 height 24
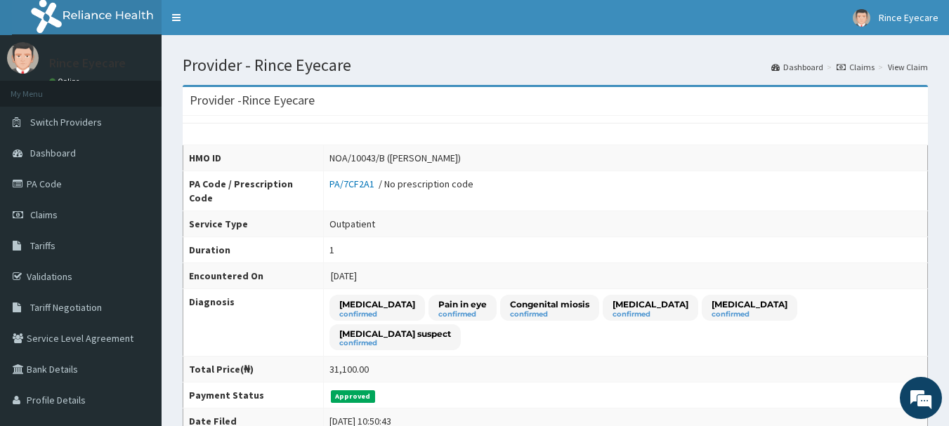
click at [856, 67] on link "Claims" at bounding box center [856, 67] width 38 height 12
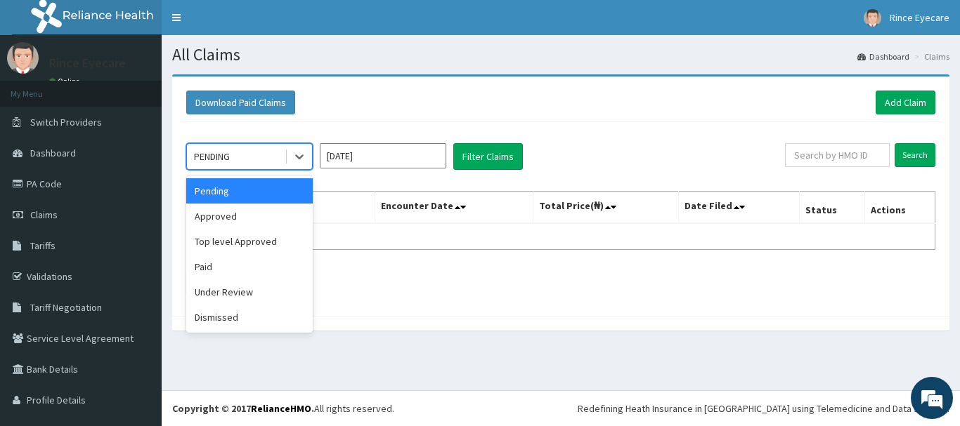
click at [269, 152] on div "PENDING" at bounding box center [236, 156] width 98 height 22
click at [263, 217] on div "Approved" at bounding box center [249, 216] width 126 height 25
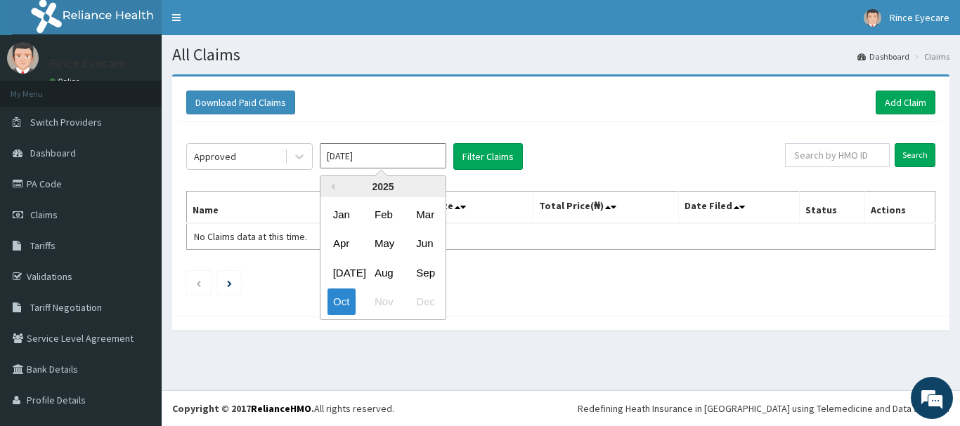
click at [340, 161] on input "Oct 2025" at bounding box center [383, 155] width 126 height 25
click at [428, 274] on div "Sep" at bounding box center [424, 273] width 28 height 26
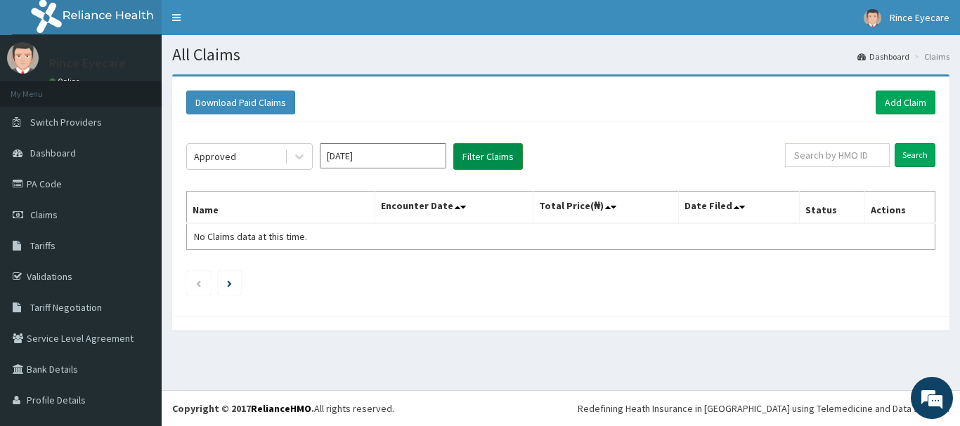
click at [496, 155] on button "Filter Claims" at bounding box center [488, 156] width 70 height 27
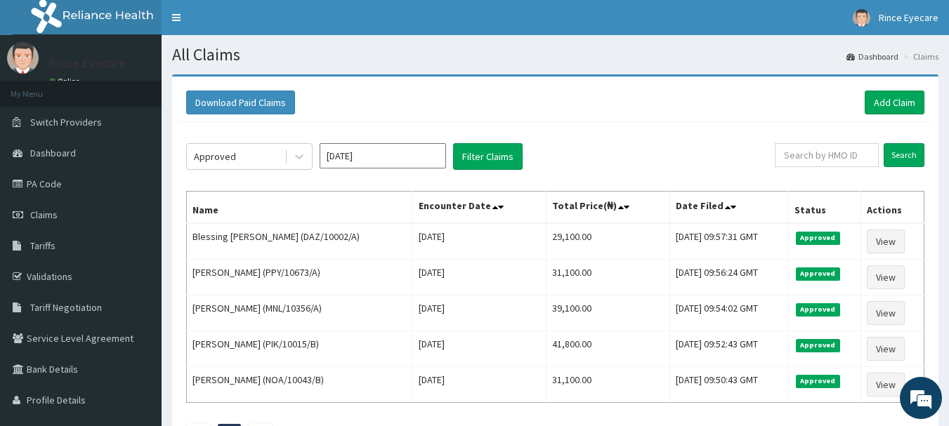
click at [534, 110] on div "Download Paid Claims Add Claim" at bounding box center [555, 103] width 738 height 24
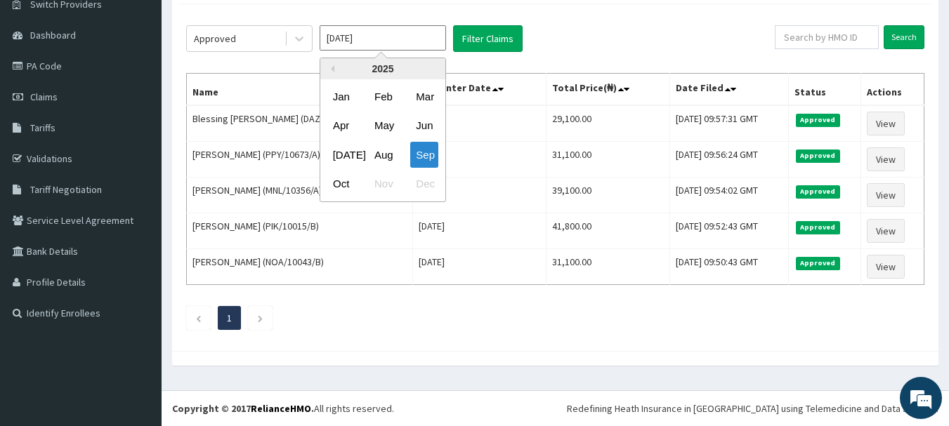
click at [324, 33] on input "Sep 2025" at bounding box center [383, 37] width 126 height 25
click at [374, 155] on div "Aug" at bounding box center [383, 155] width 28 height 26
type input "Aug 2025"
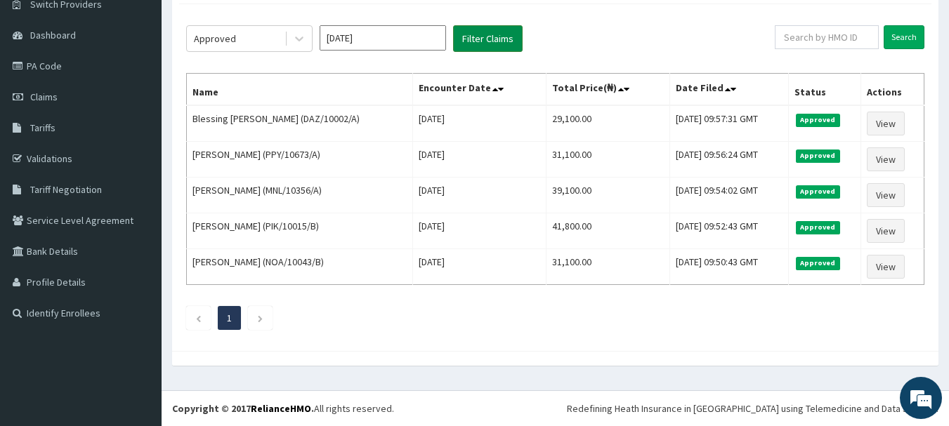
click at [464, 39] on button "Filter Claims" at bounding box center [488, 38] width 70 height 27
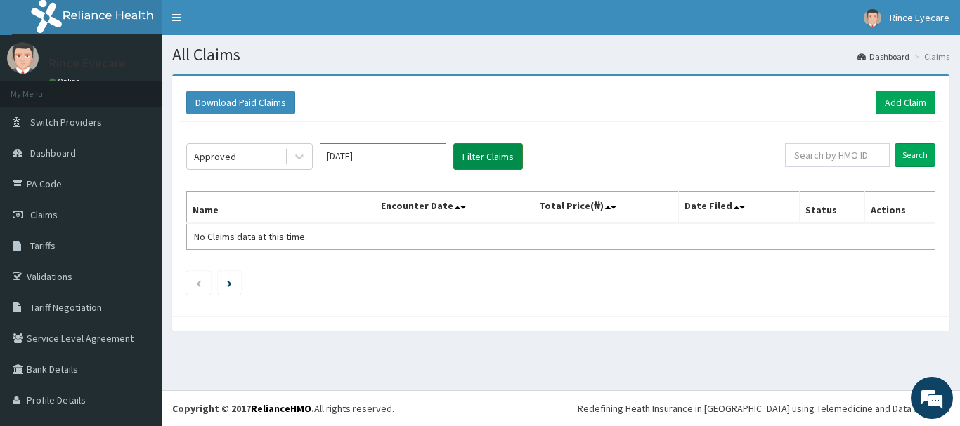
click at [484, 147] on button "Filter Claims" at bounding box center [488, 156] width 70 height 27
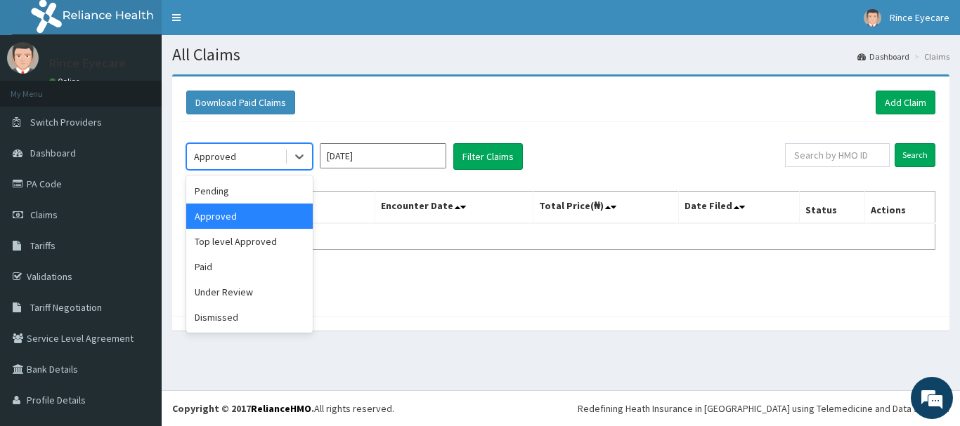
click at [232, 155] on div "Approved" at bounding box center [215, 157] width 42 height 14
click at [233, 230] on div "Top level Approved" at bounding box center [249, 241] width 126 height 25
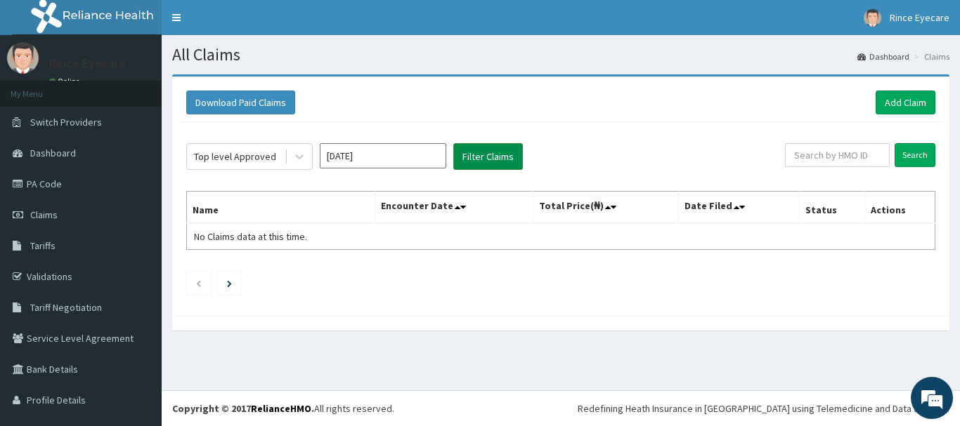
click at [477, 157] on button "Filter Claims" at bounding box center [488, 156] width 70 height 27
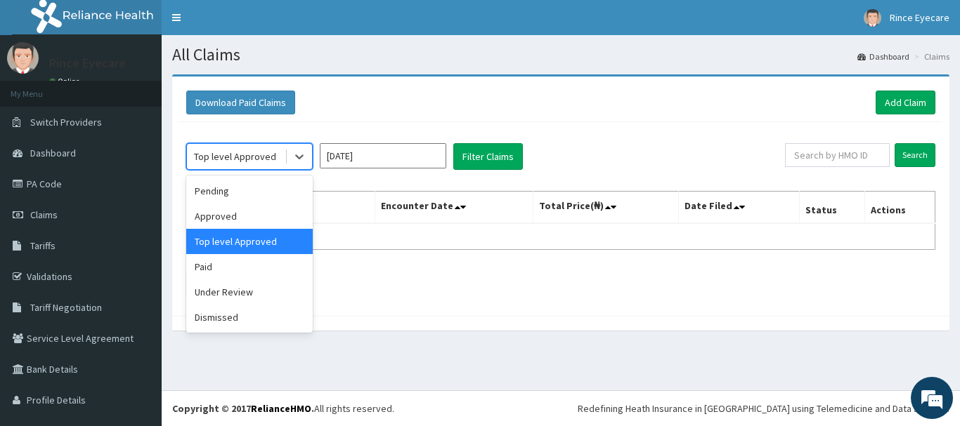
click at [230, 155] on div "Top level Approved" at bounding box center [235, 157] width 82 height 14
click at [229, 269] on div "Paid" at bounding box center [249, 266] width 126 height 25
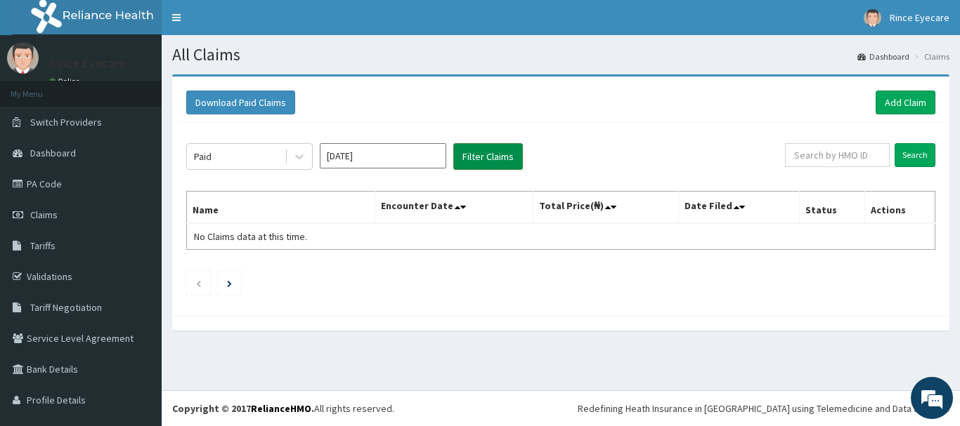
click at [472, 152] on button "Filter Claims" at bounding box center [488, 156] width 70 height 27
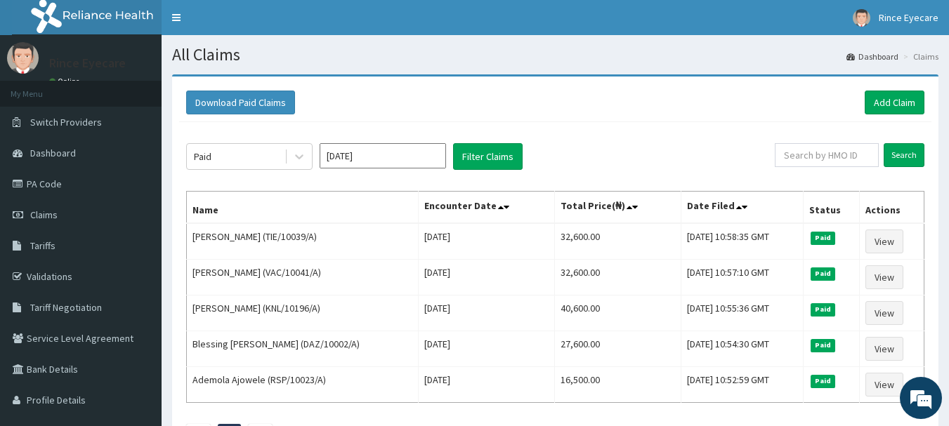
click at [643, 152] on div "Paid Aug 2025 Filter Claims" at bounding box center [480, 156] width 589 height 27
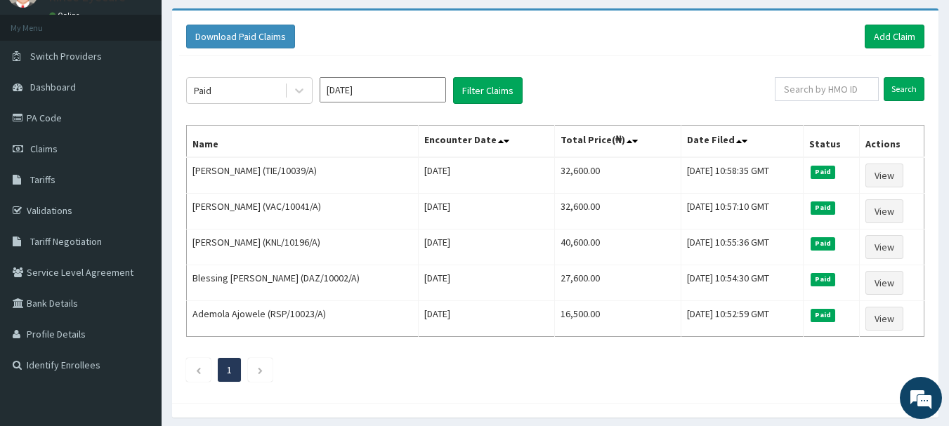
scroll to position [118, 0]
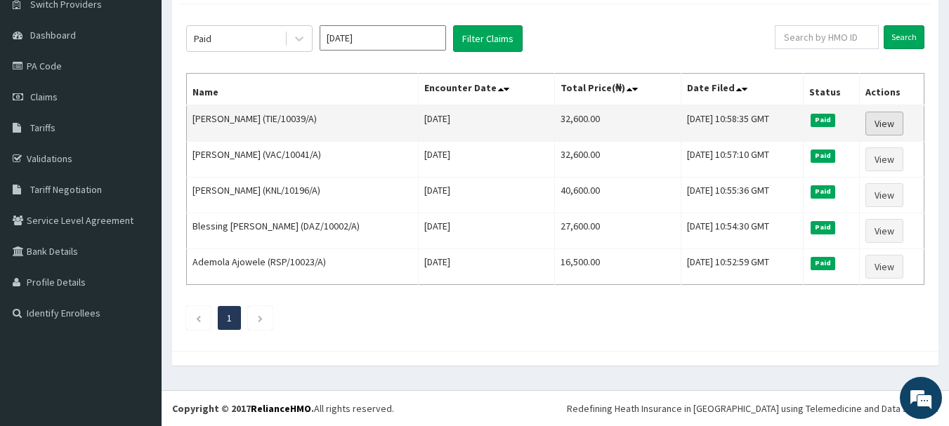
click at [892, 121] on link "View" at bounding box center [884, 124] width 38 height 24
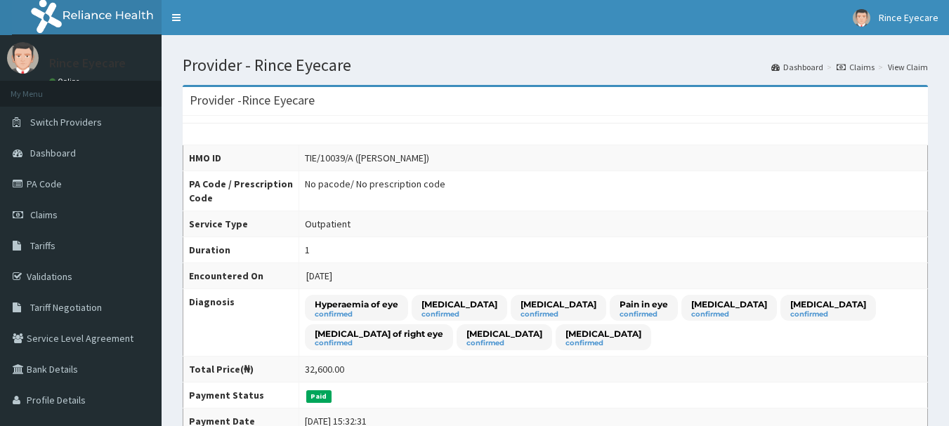
click at [813, 140] on div "HMO ID TIE/10039/A ([PERSON_NAME]) PA Code / Prescription Code No pacode / No p…" at bounding box center [555, 308] width 745 height 385
click at [849, 67] on link "Claims" at bounding box center [856, 67] width 38 height 12
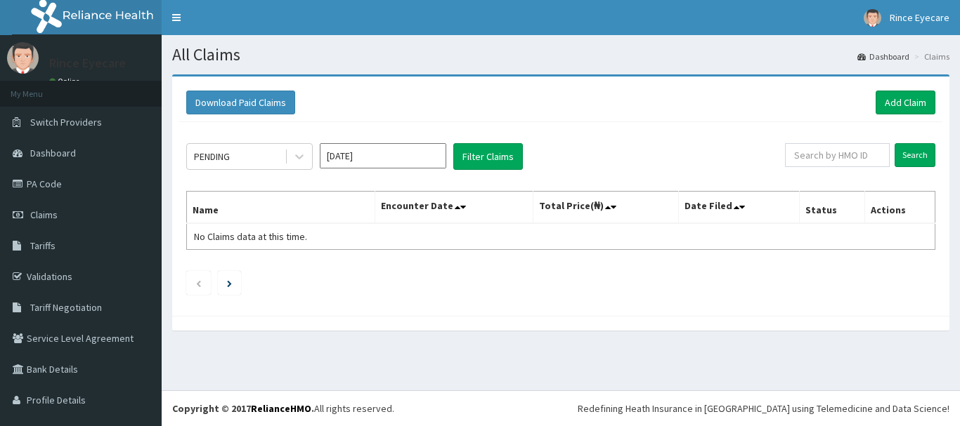
click at [280, 143] on div "PENDING Oct 2025 Filter Claims Search Name Encounter Date Total Price(₦) Date F…" at bounding box center [560, 215] width 763 height 187
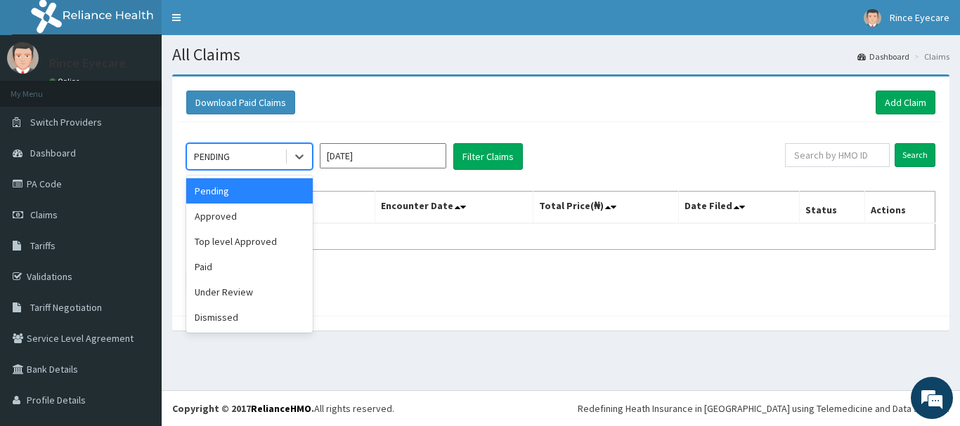
click at [260, 161] on div "PENDING" at bounding box center [236, 156] width 98 height 22
click at [237, 267] on div "Paid" at bounding box center [249, 266] width 126 height 25
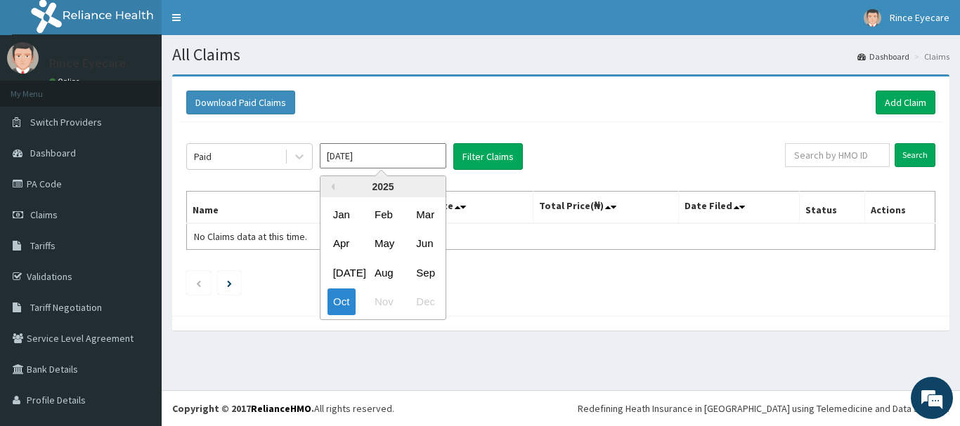
click at [340, 166] on input "Oct 2025" at bounding box center [383, 155] width 126 height 25
click at [381, 277] on div "Aug" at bounding box center [383, 273] width 28 height 26
type input "Aug 2025"
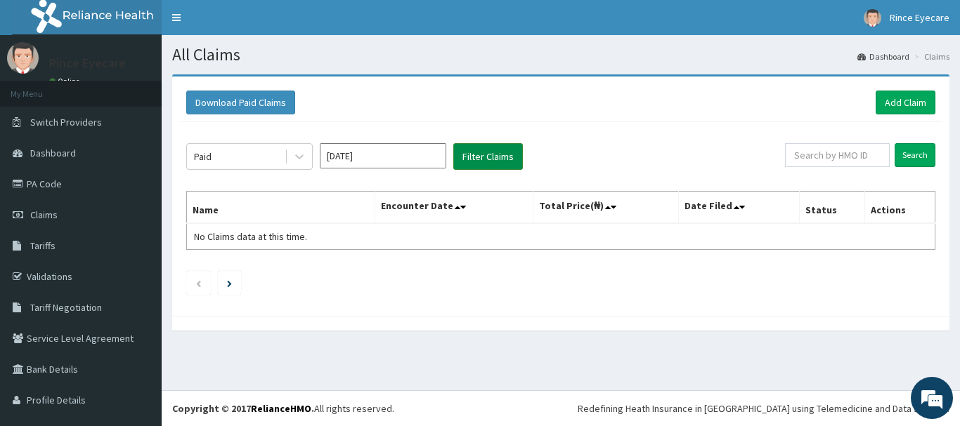
click at [469, 163] on button "Filter Claims" at bounding box center [488, 156] width 70 height 27
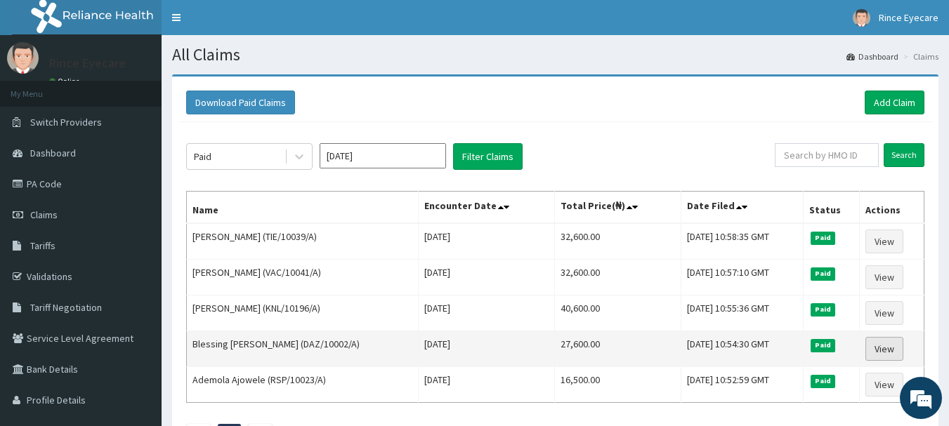
click at [897, 355] on link "View" at bounding box center [884, 349] width 38 height 24
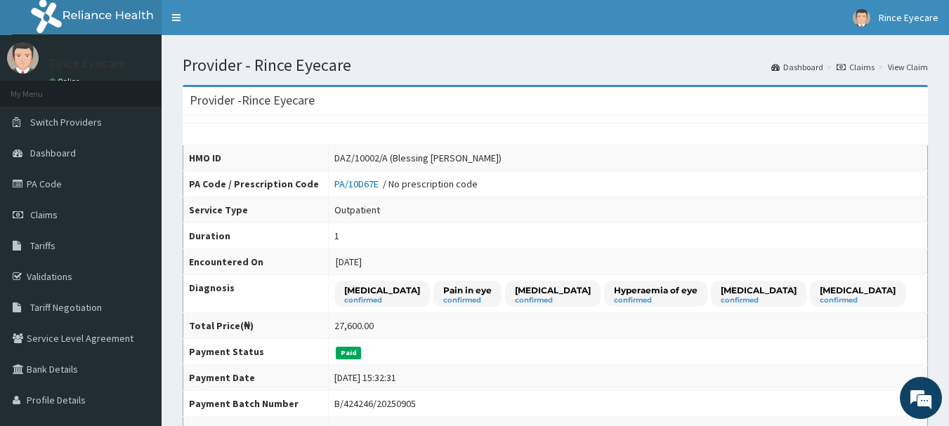
click at [855, 70] on link "Claims" at bounding box center [856, 67] width 38 height 12
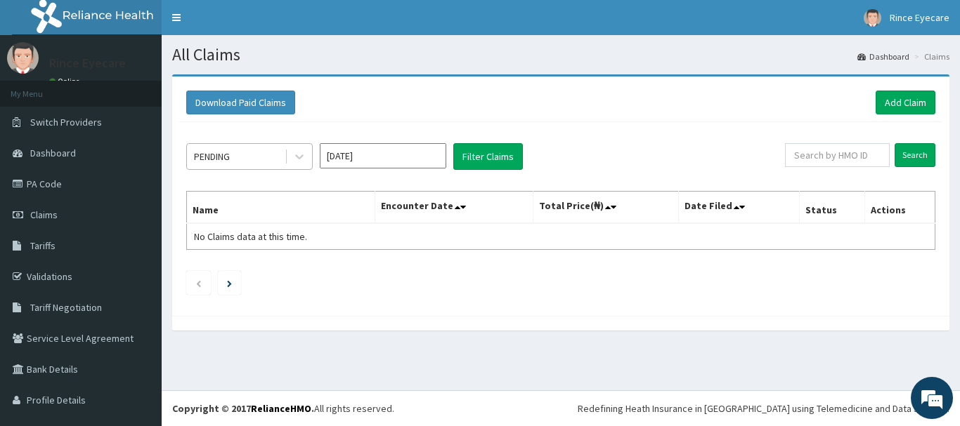
click at [251, 157] on div "PENDING" at bounding box center [236, 156] width 98 height 22
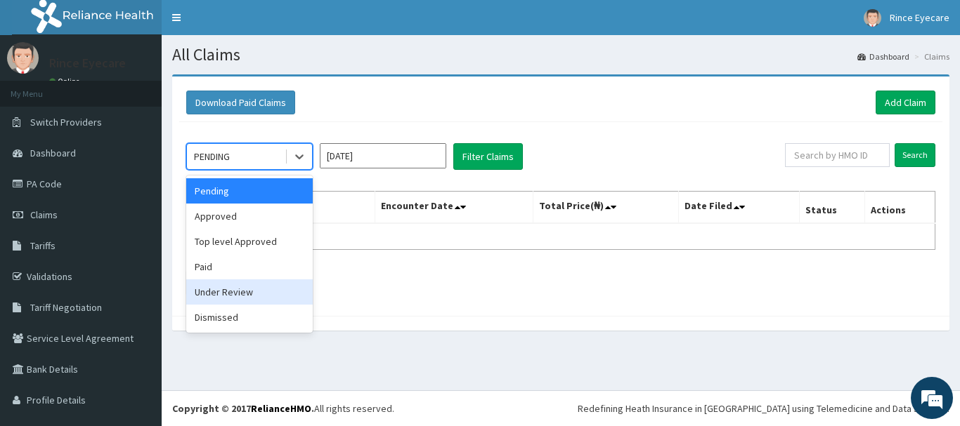
click at [235, 280] on div "Under Review" at bounding box center [249, 292] width 126 height 25
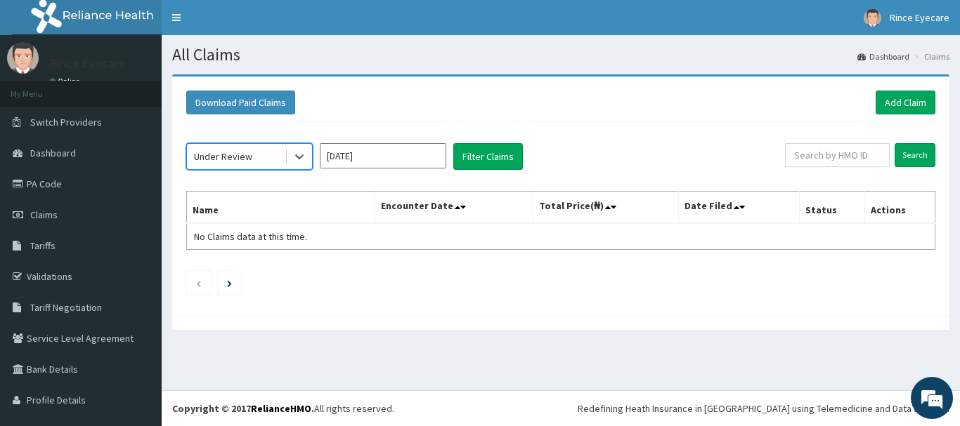
click at [258, 159] on div "Under Review" at bounding box center [236, 156] width 98 height 22
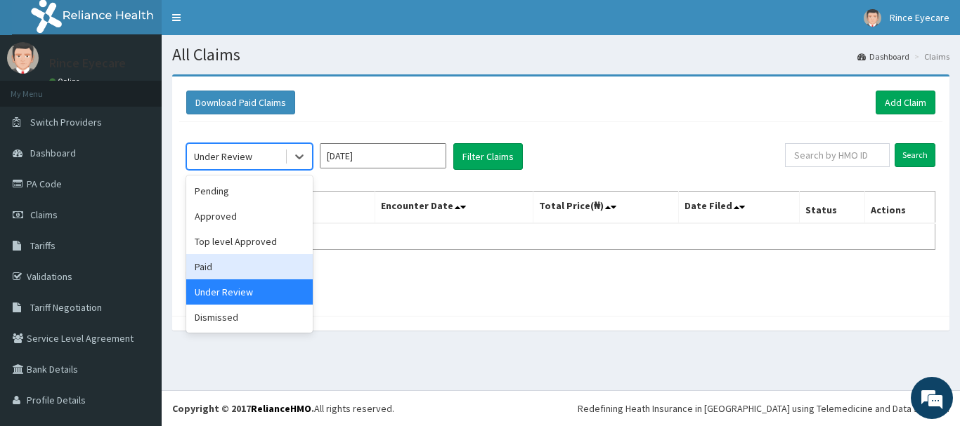
click at [226, 266] on div "Paid" at bounding box center [249, 266] width 126 height 25
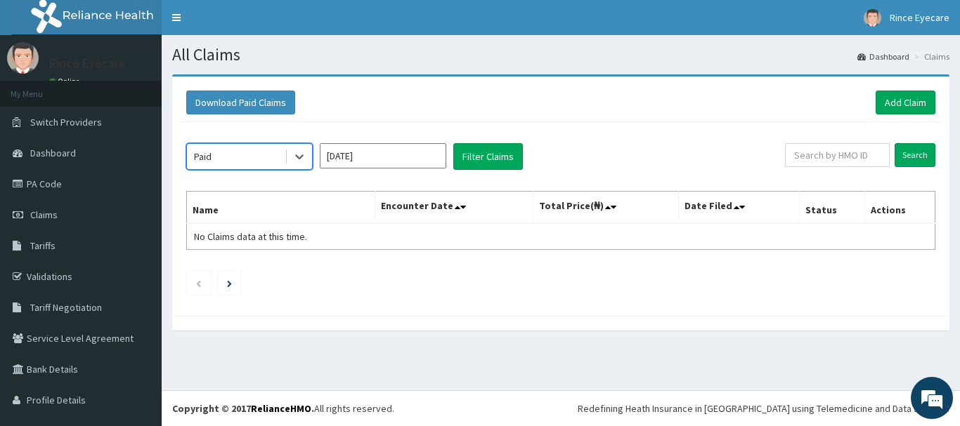
click at [379, 158] on input "Oct 2025" at bounding box center [383, 155] width 126 height 25
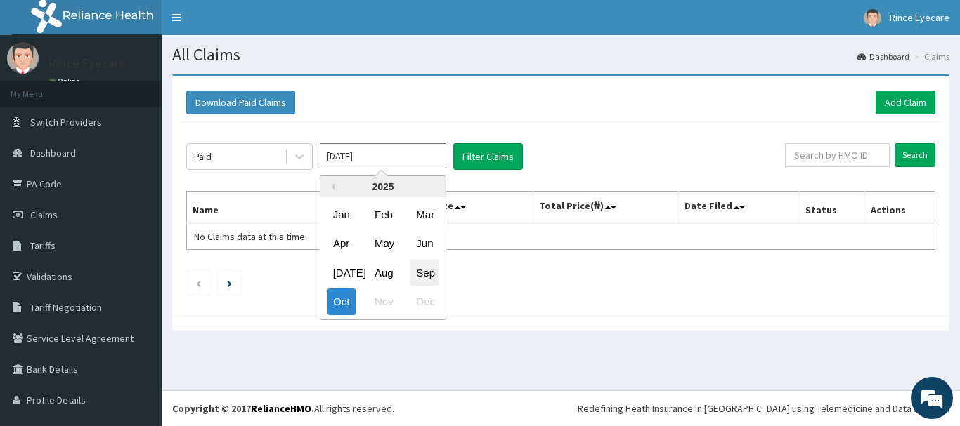
click at [420, 273] on div "Sep" at bounding box center [424, 273] width 28 height 26
type input "Sep 2025"
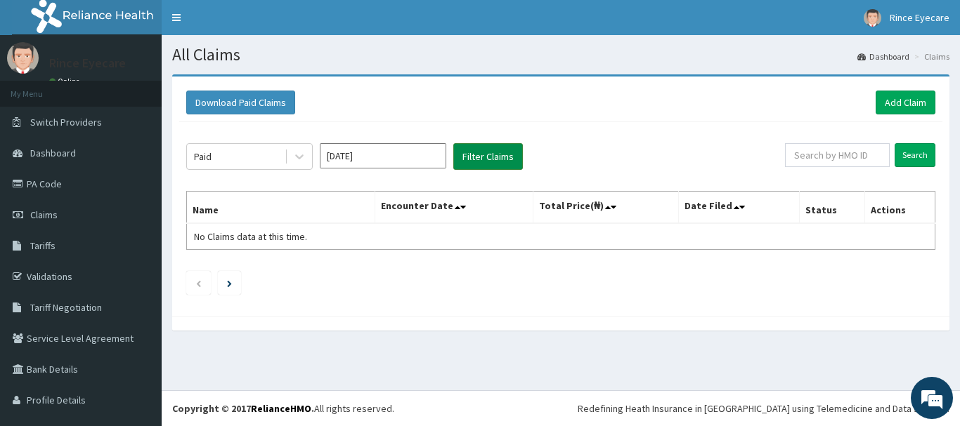
click at [496, 161] on button "Filter Claims" at bounding box center [488, 156] width 70 height 27
click at [481, 152] on button "Filter Claims" at bounding box center [488, 156] width 70 height 27
click at [543, 131] on div "Paid Sep 2025 Filter Claims Search Name Encounter Date Total Price(₦) Date File…" at bounding box center [560, 215] width 763 height 187
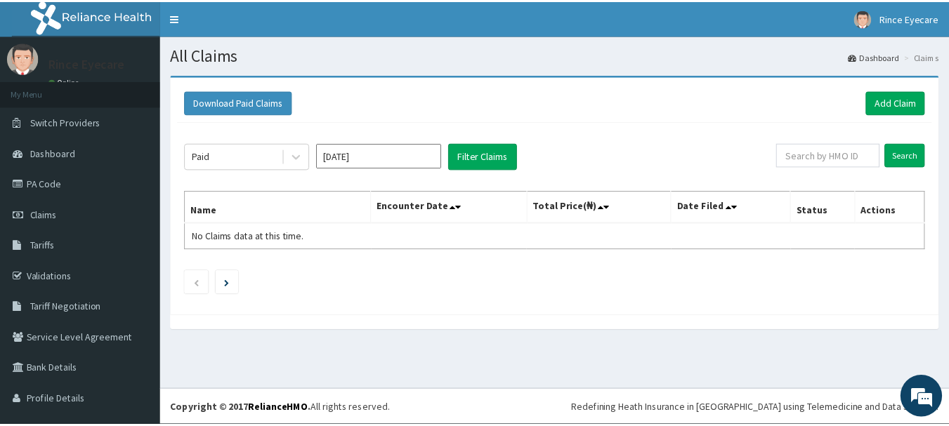
scroll to position [27, 0]
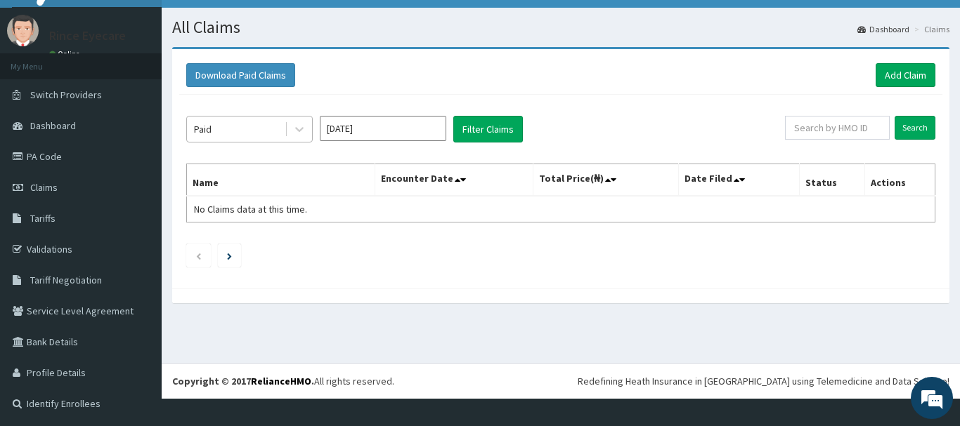
click at [268, 139] on div "Paid" at bounding box center [236, 129] width 98 height 22
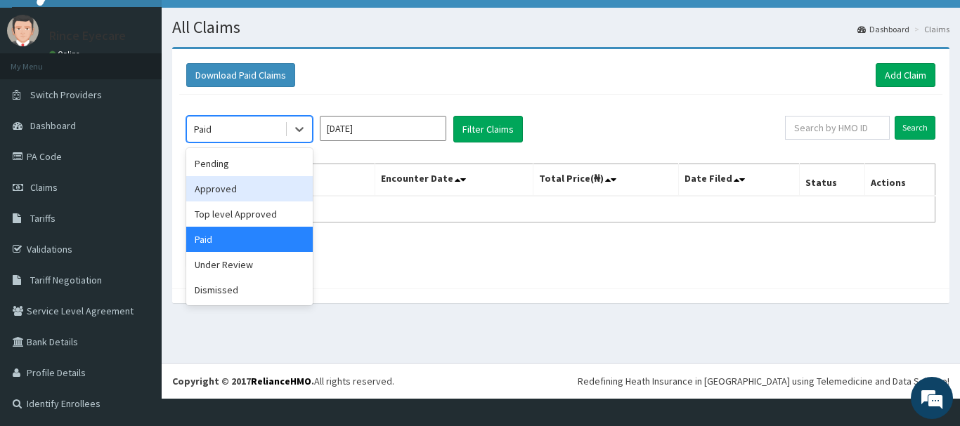
click at [262, 195] on div "Approved" at bounding box center [249, 188] width 126 height 25
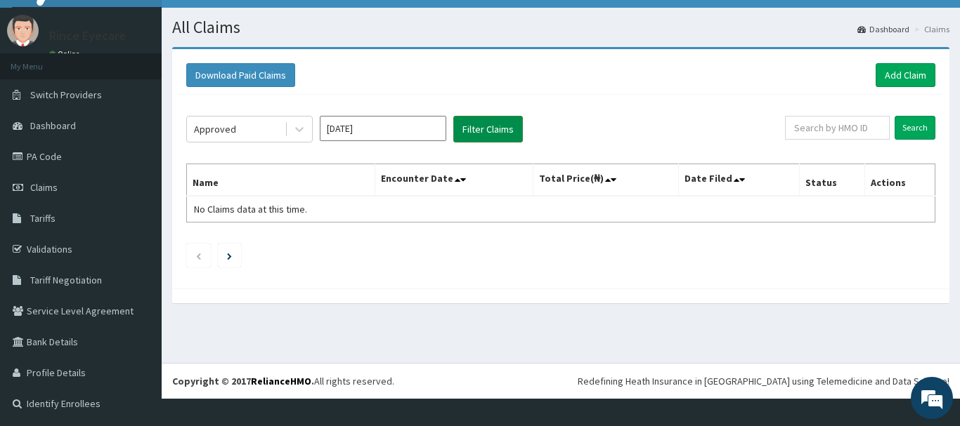
click at [493, 120] on button "Filter Claims" at bounding box center [488, 129] width 70 height 27
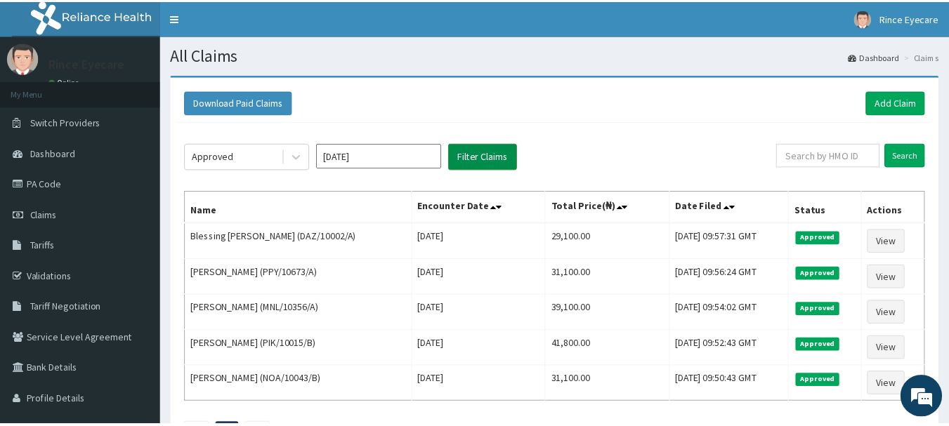
scroll to position [0, 0]
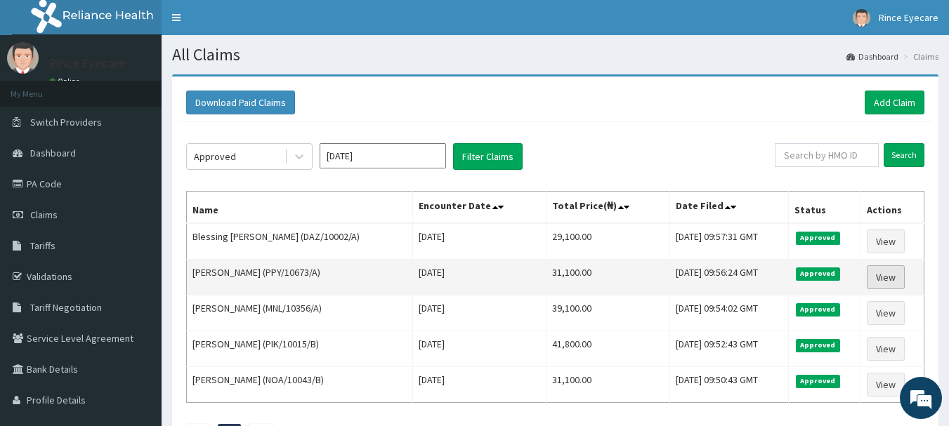
click at [883, 273] on link "View" at bounding box center [886, 278] width 38 height 24
